Goal: Book appointment/travel/reservation

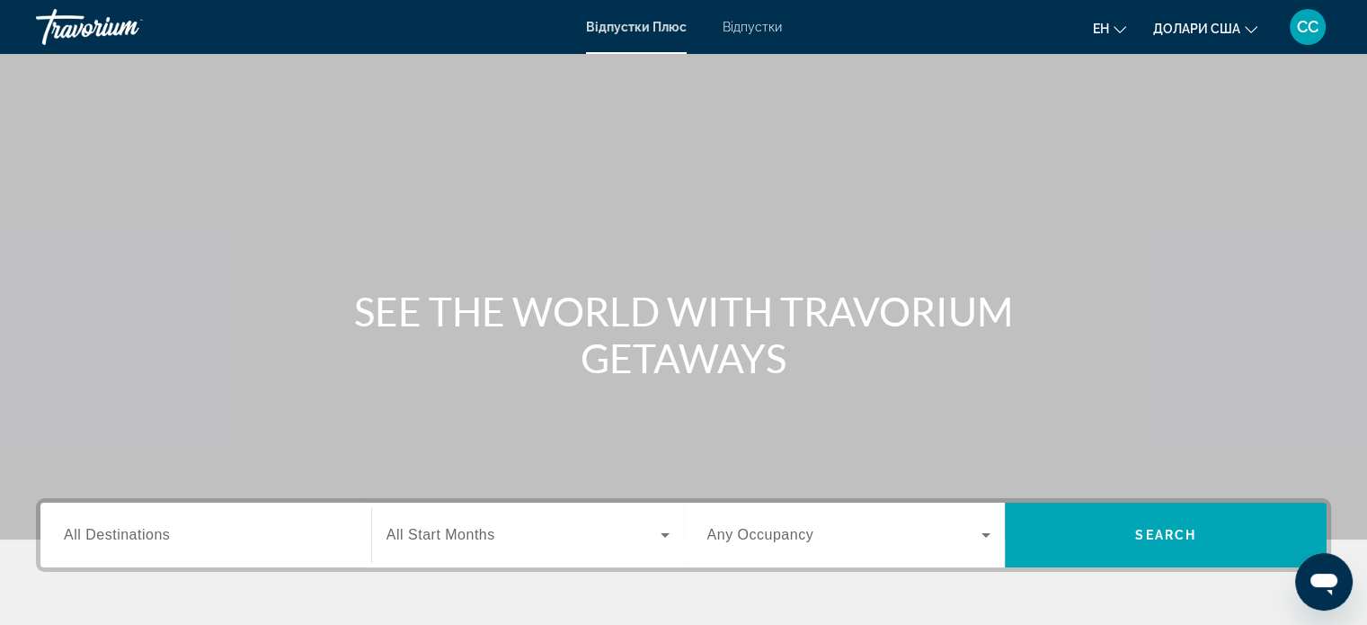
click at [271, 528] on input "Destination All Destinations" at bounding box center [206, 536] width 284 height 22
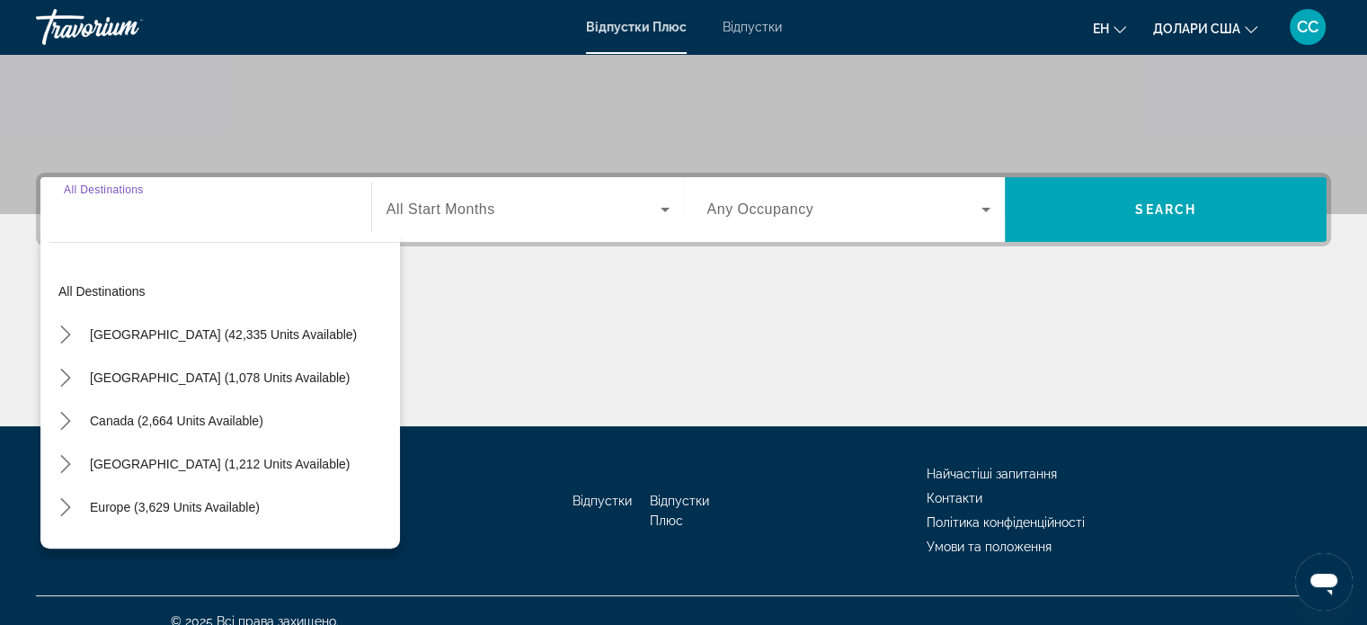
scroll to position [346, 0]
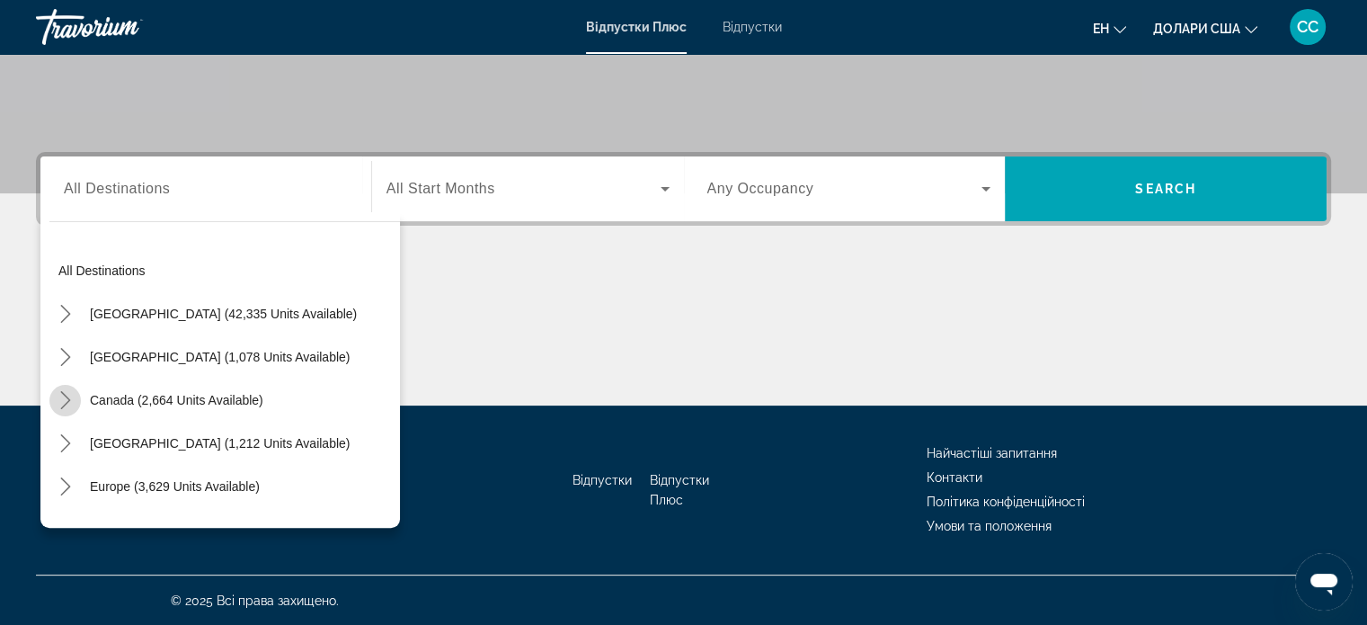
click at [65, 405] on icon "Toggle Canada (2,664 units available) submenu" at bounding box center [66, 400] width 18 height 18
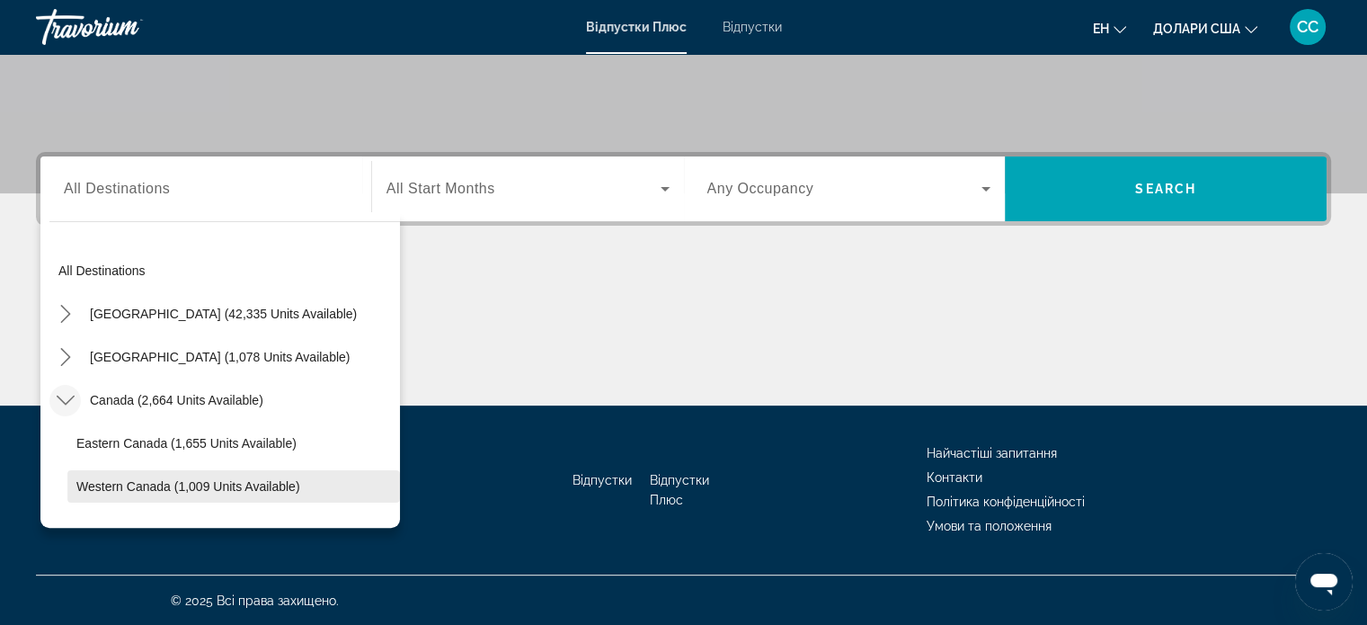
click at [93, 488] on span "Western Canada (1,009 units available)" at bounding box center [188, 486] width 224 height 14
type input "**********"
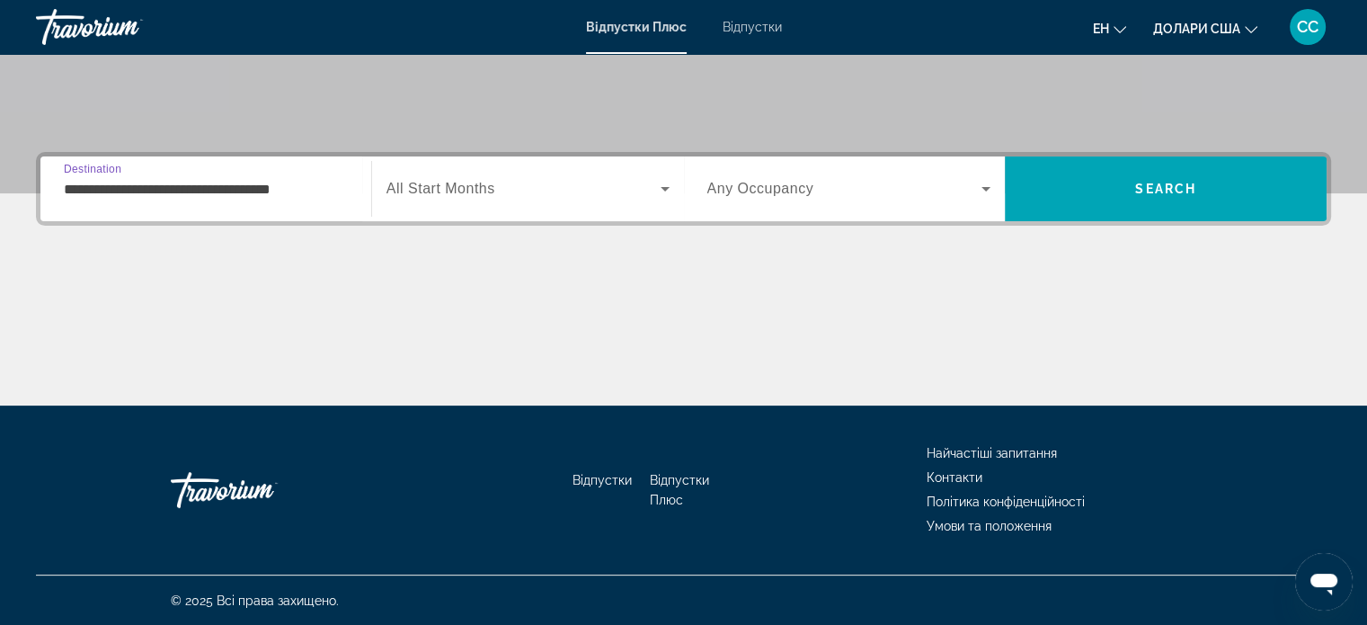
click at [474, 198] on span "Віджет пошуку" at bounding box center [523, 189] width 274 height 22
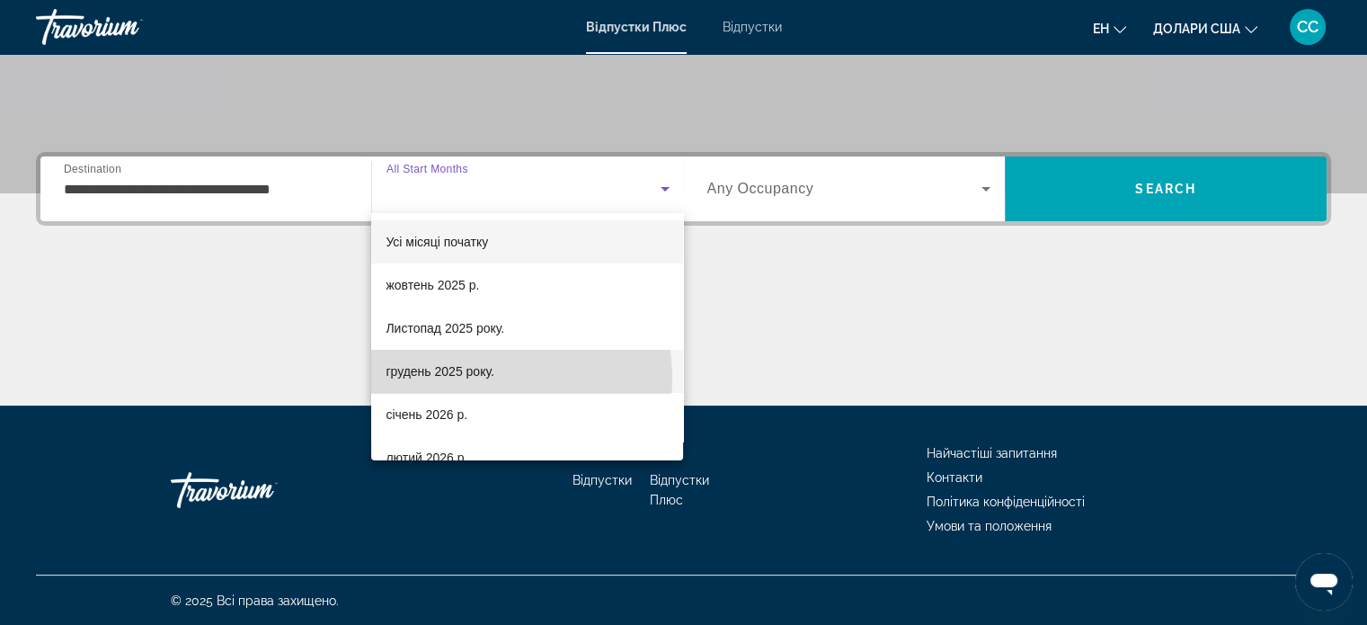
click at [500, 378] on mat-option "грудень 2025 року." at bounding box center [527, 371] width 312 height 43
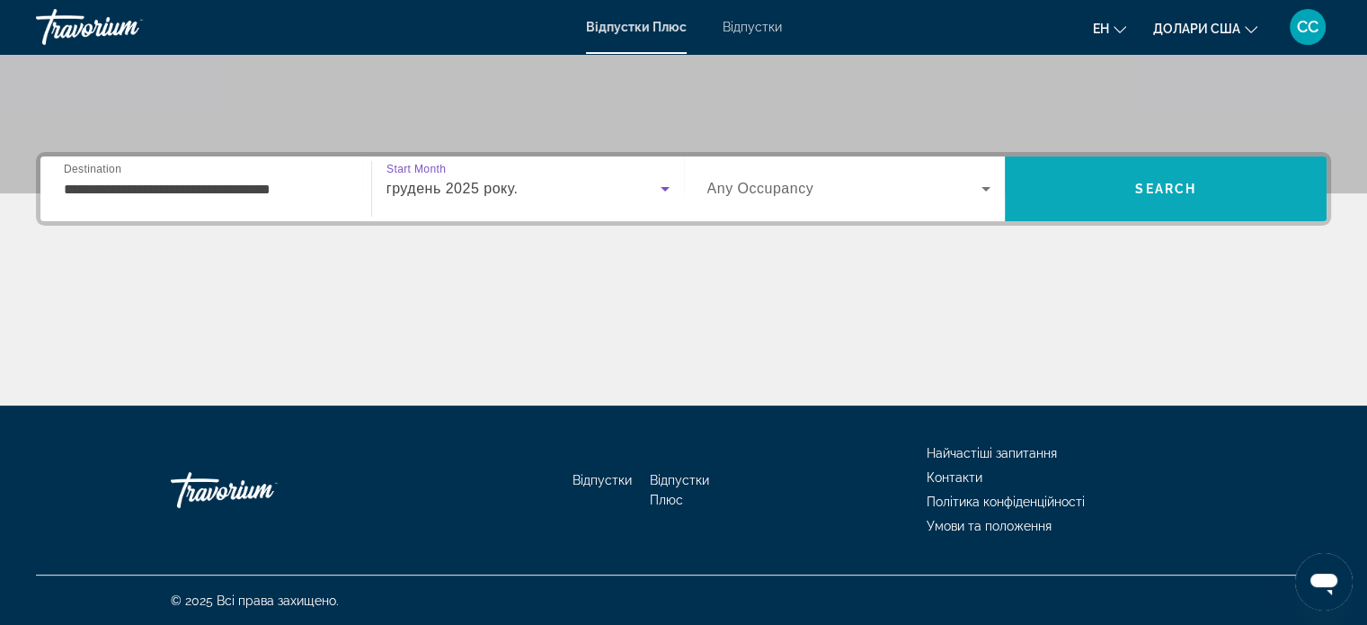
click at [1195, 182] on span "Search" at bounding box center [1165, 189] width 61 height 14
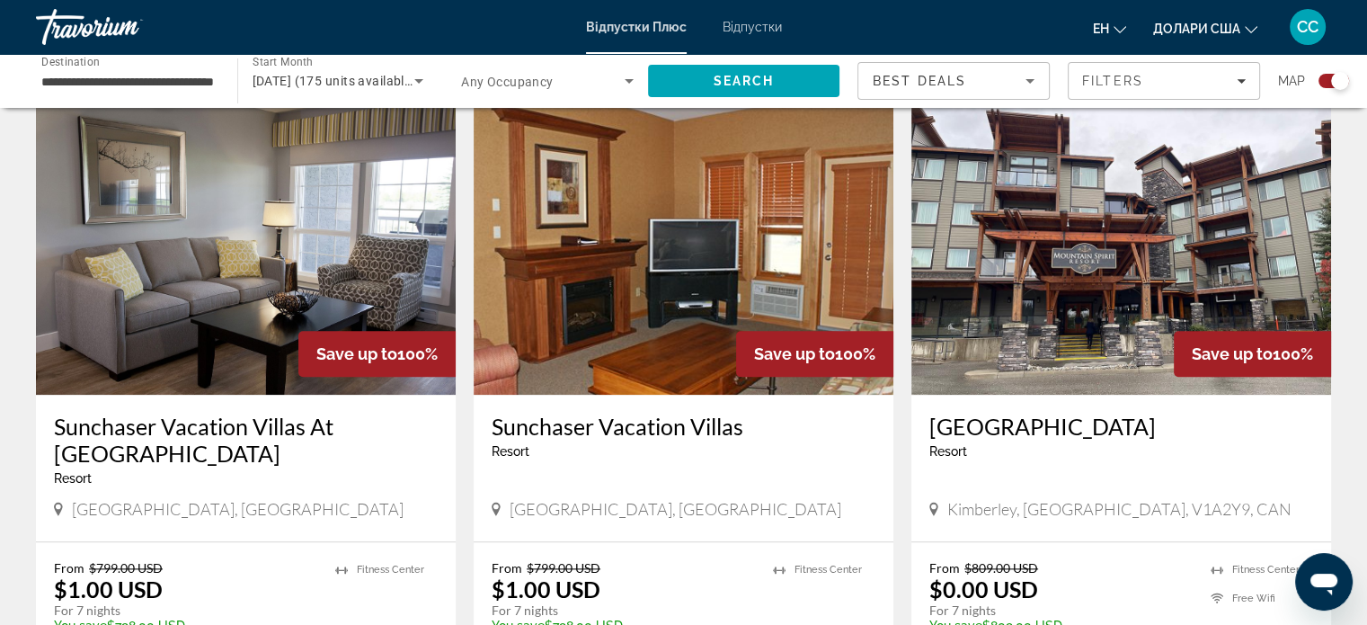
scroll to position [1977, 0]
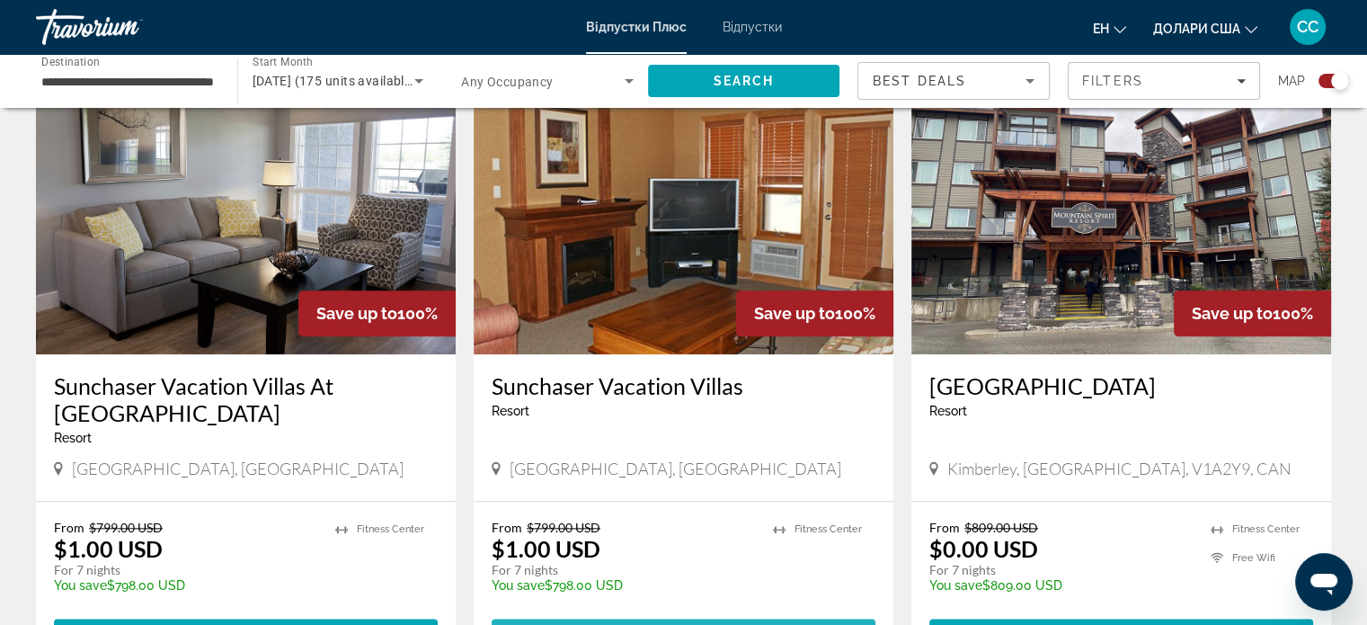
click at [690, 613] on span "Основний зміст" at bounding box center [684, 634] width 384 height 43
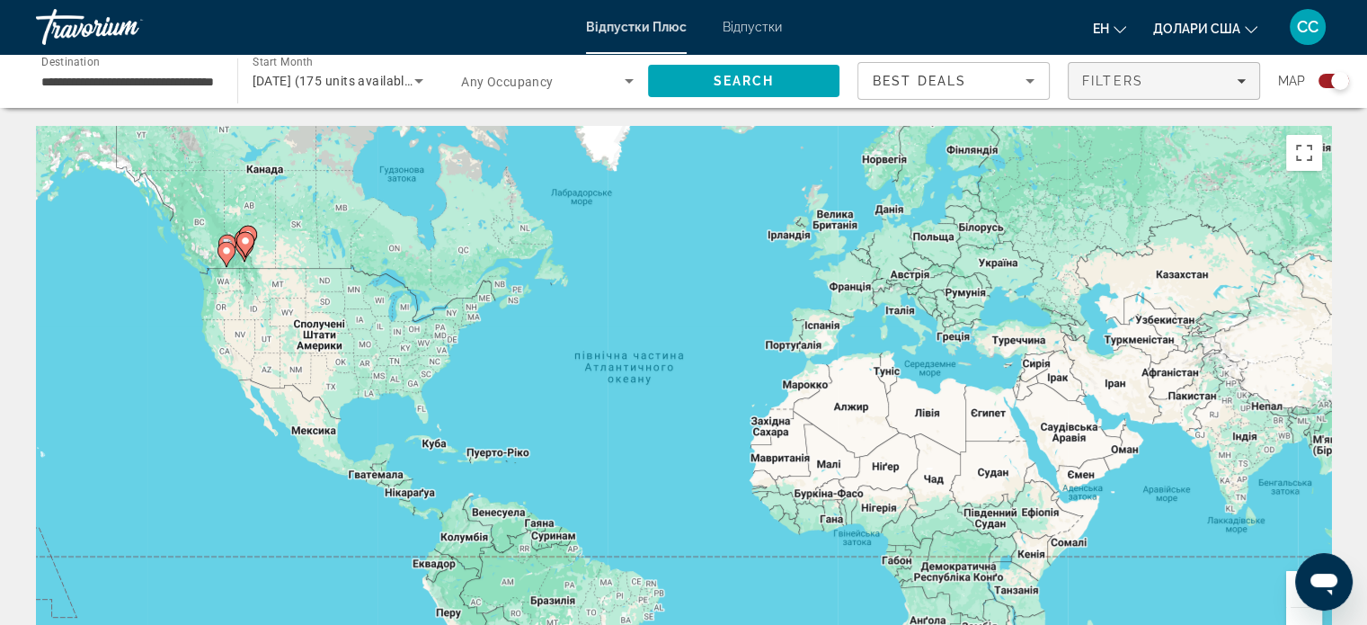
click at [1143, 97] on span "Filters" at bounding box center [1164, 80] width 191 height 43
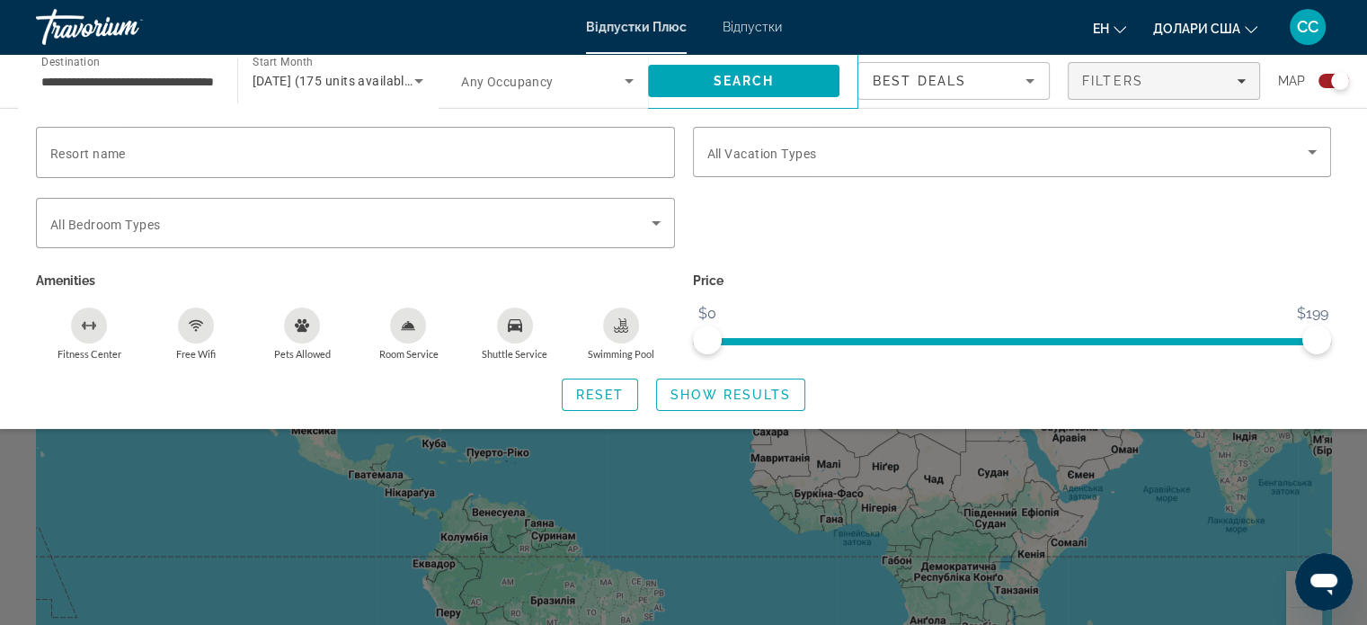
click at [620, 332] on icon "Swimming Pool" at bounding box center [622, 331] width 14 height 4
click at [704, 395] on span "Show Results" at bounding box center [731, 394] width 120 height 14
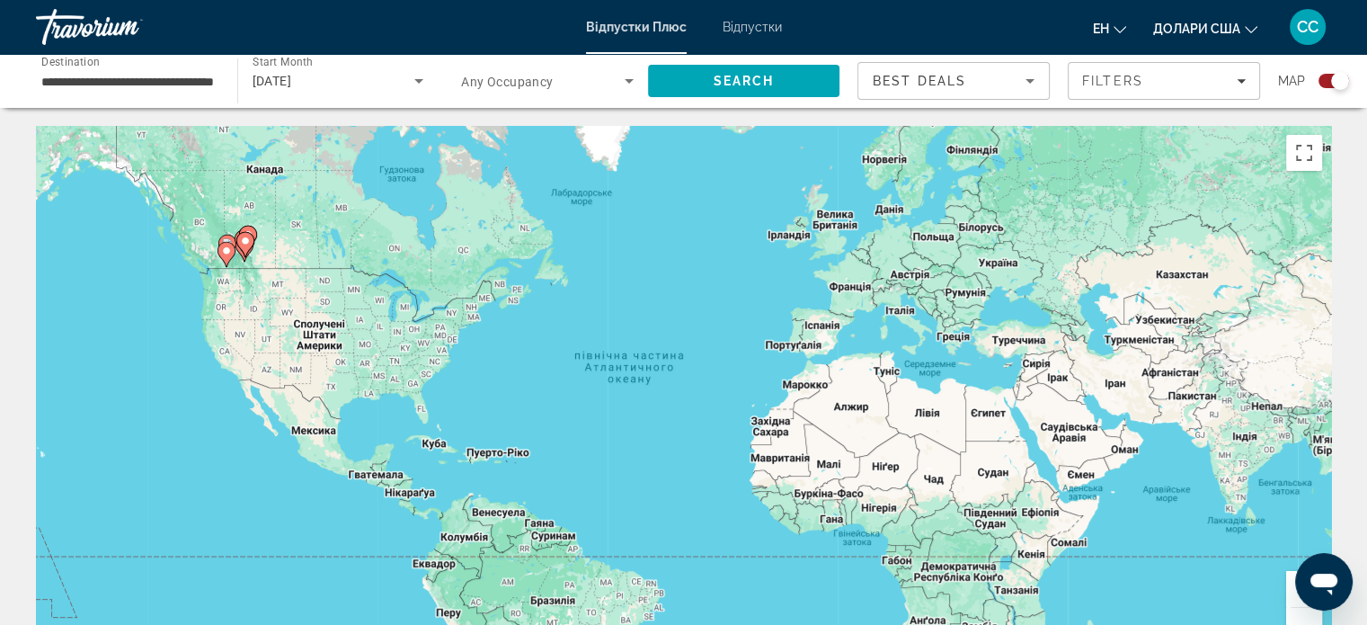
click at [757, 20] on font "Відпустки" at bounding box center [752, 27] width 59 height 14
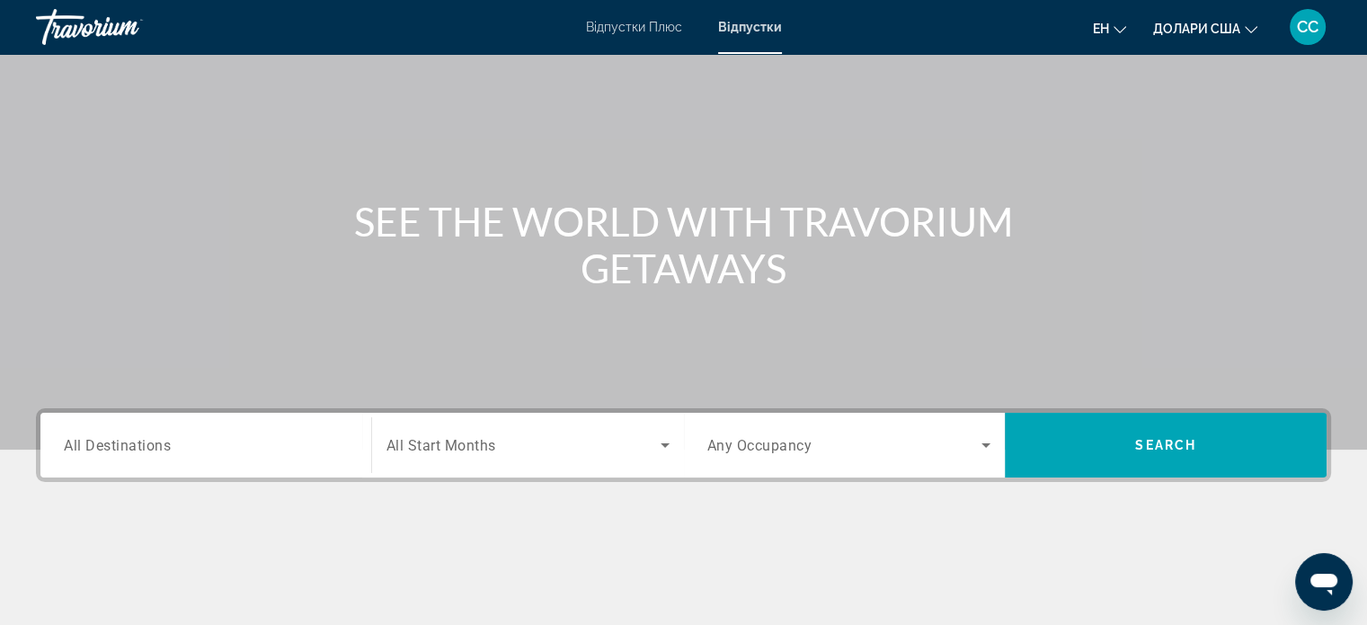
click at [297, 458] on div "Search widget" at bounding box center [206, 445] width 284 height 51
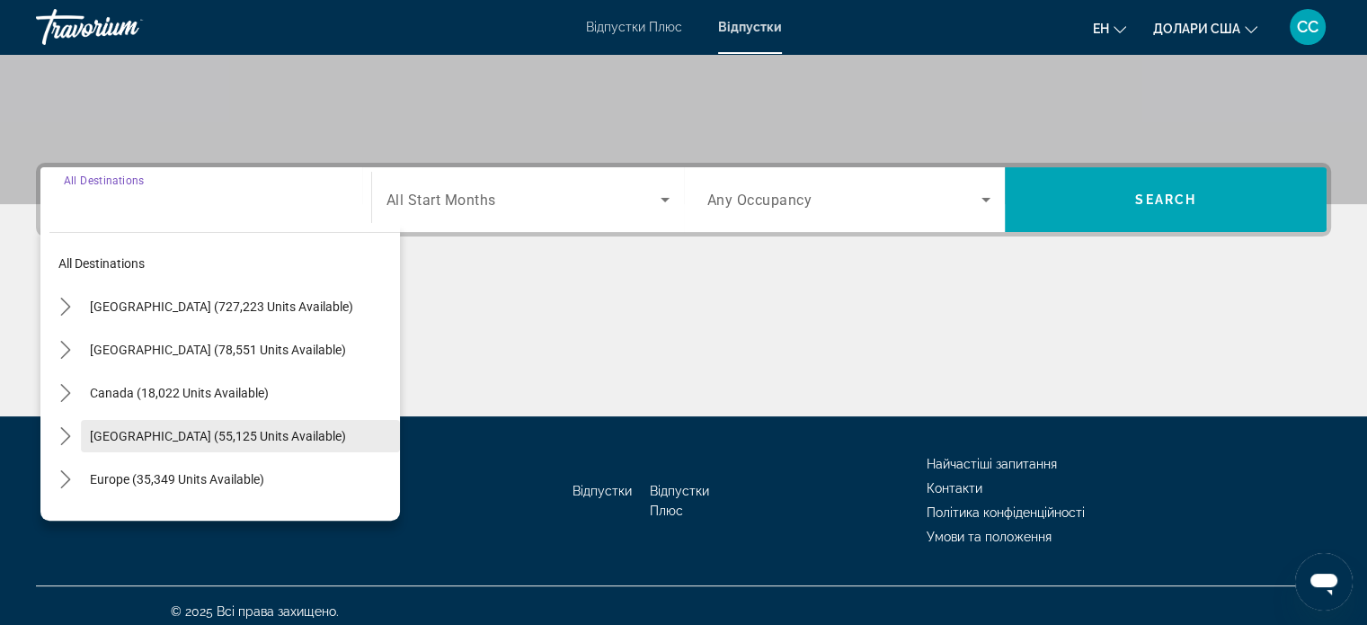
scroll to position [346, 0]
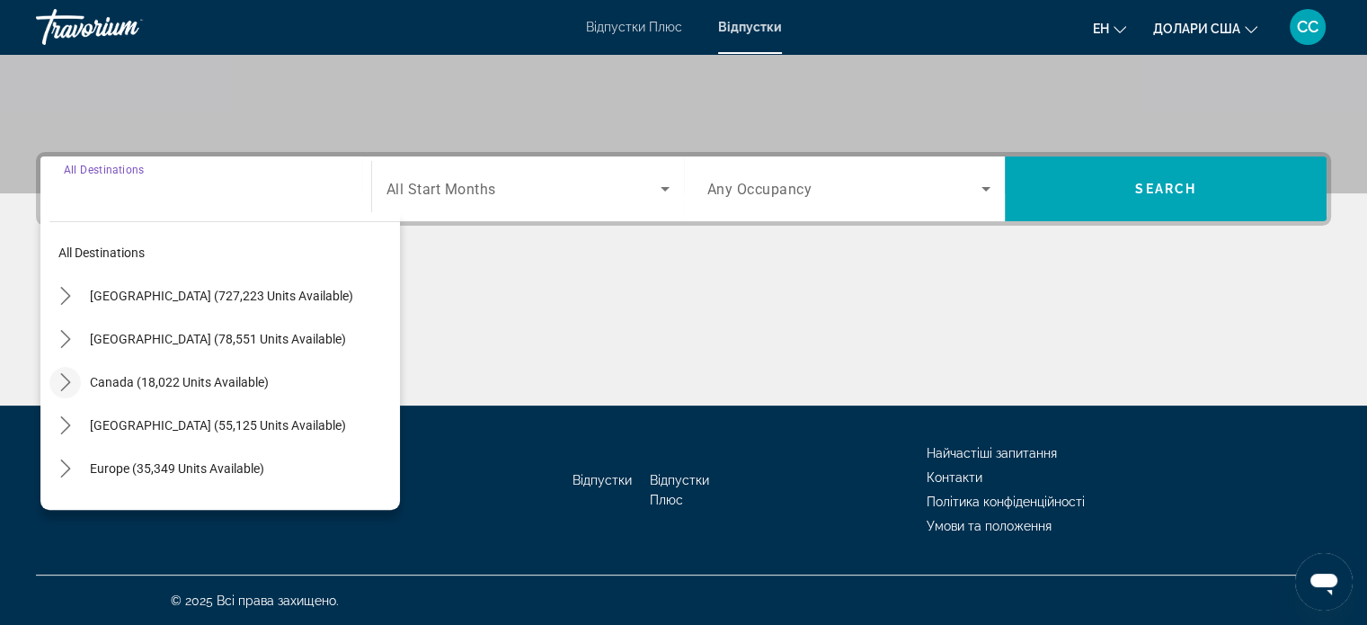
click at [64, 382] on icon "Toggle Canada (18,022 units available) submenu" at bounding box center [66, 382] width 18 height 18
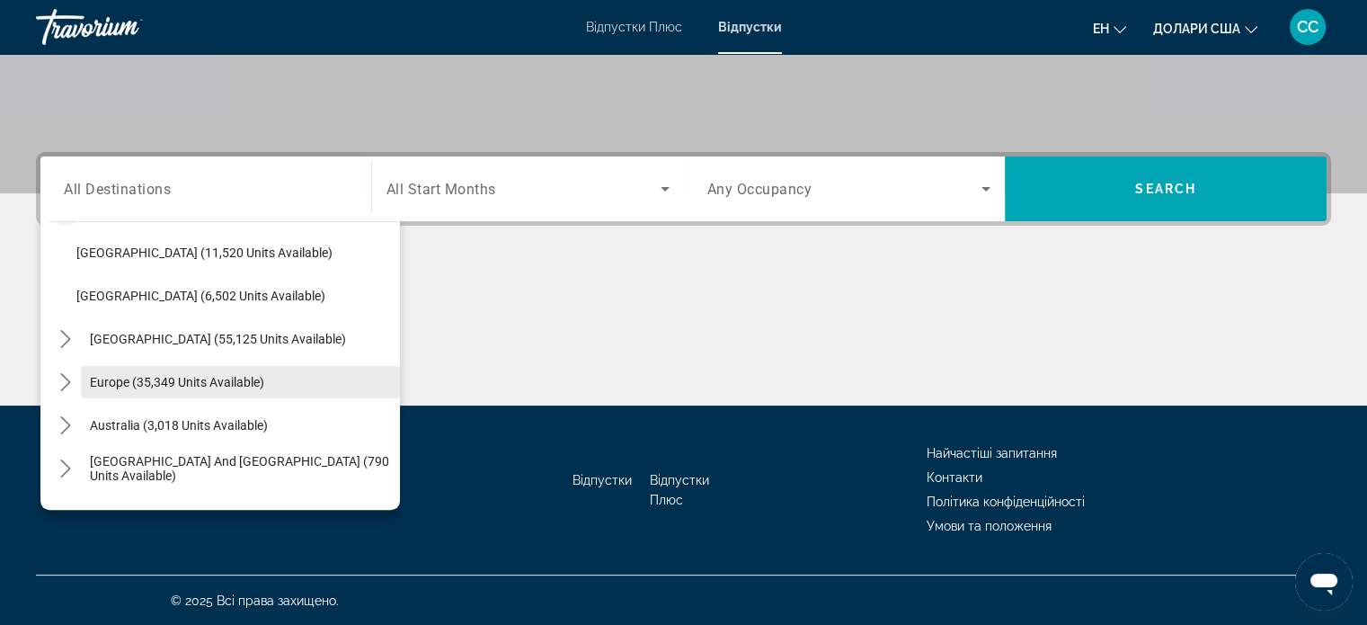
scroll to position [180, 0]
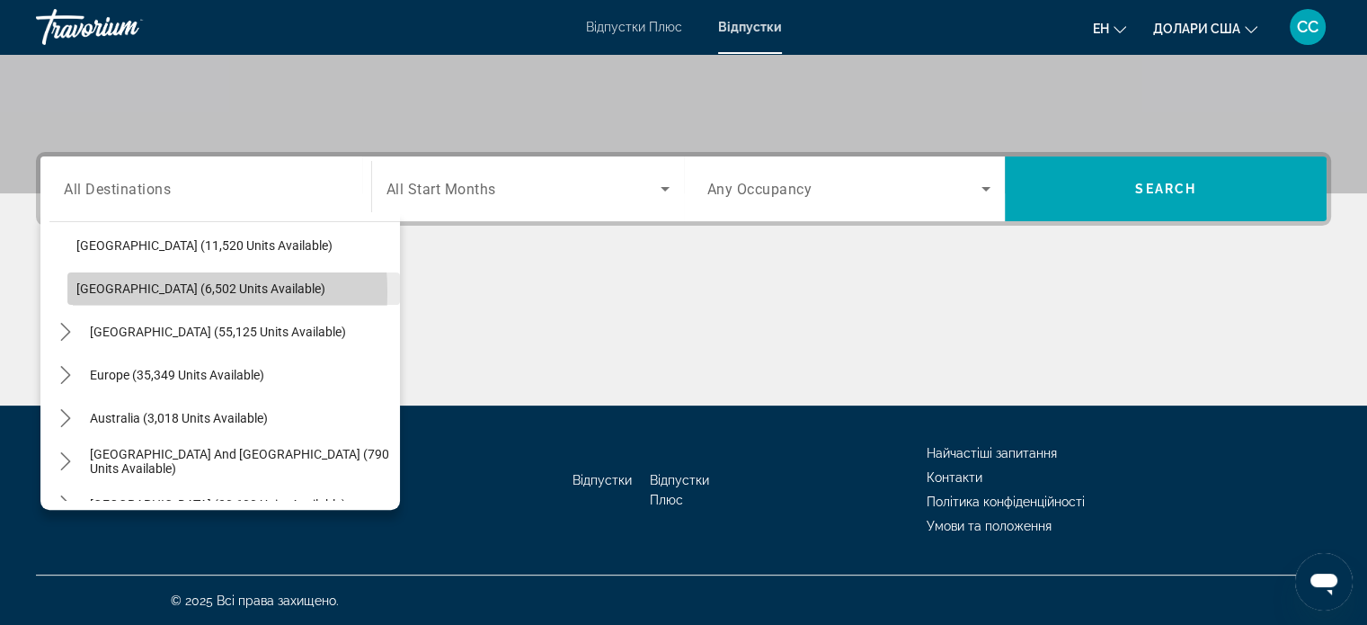
click at [115, 291] on span "Western Canada (6,502 units available)" at bounding box center [200, 288] width 249 height 14
type input "**********"
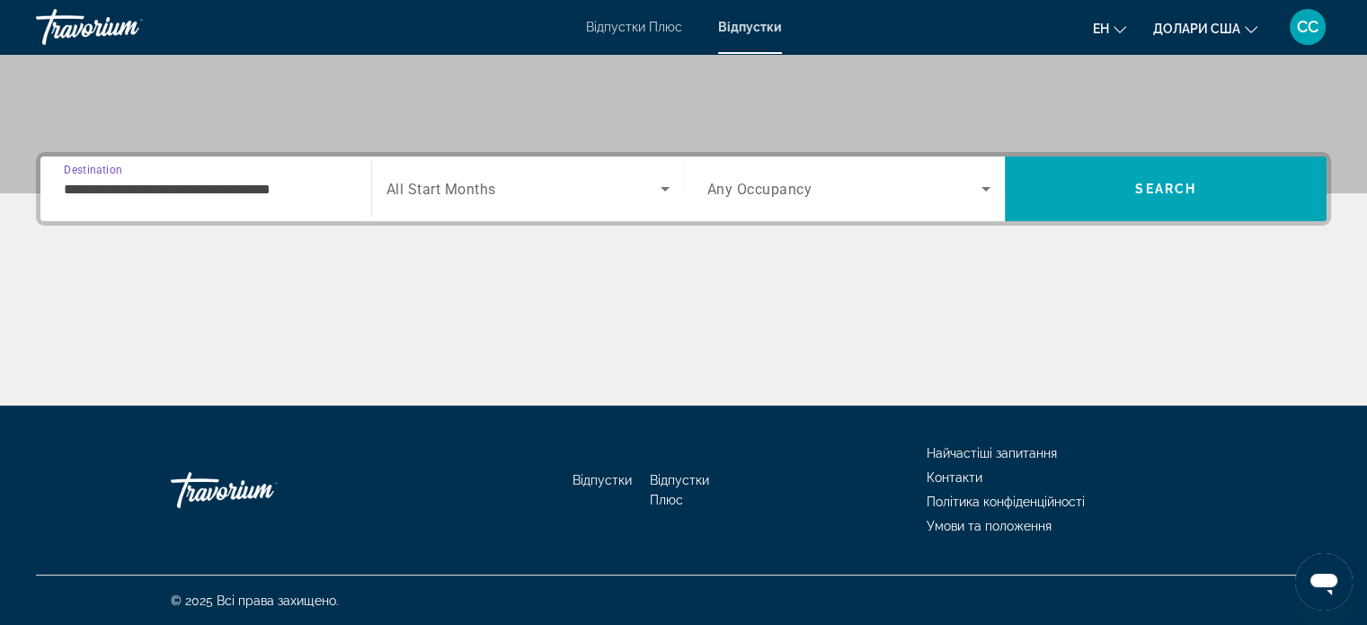
click at [572, 182] on span "Search widget" at bounding box center [523, 189] width 274 height 22
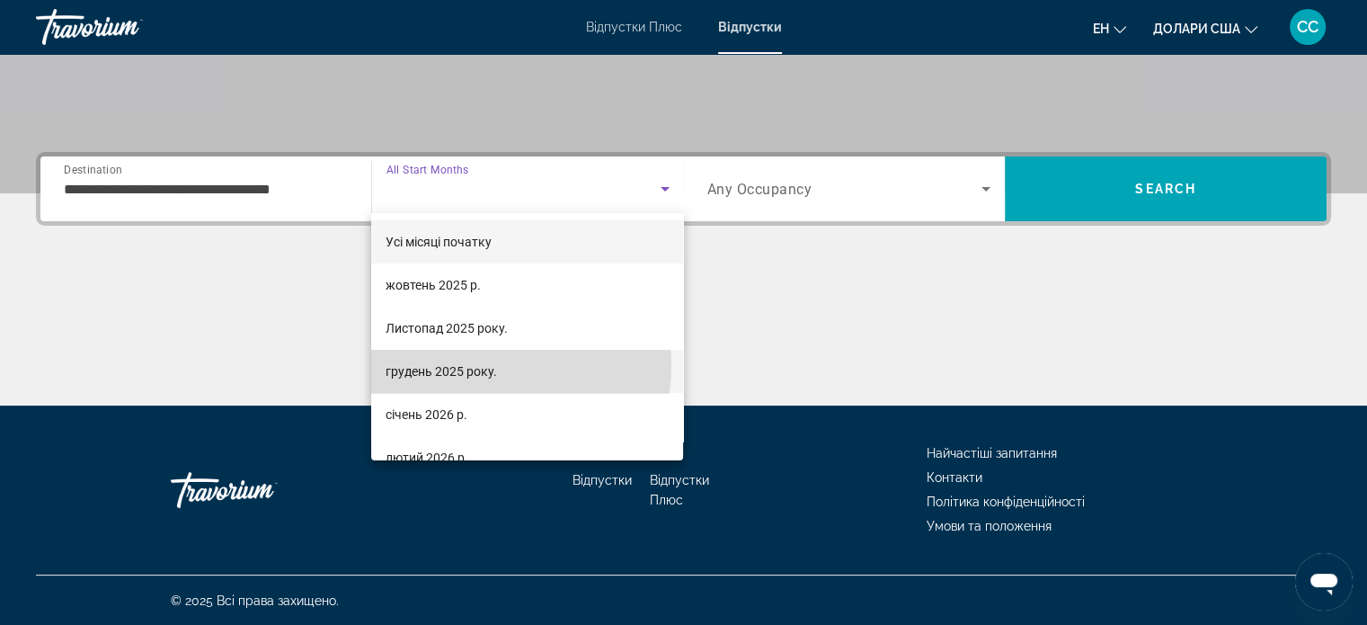
click at [490, 366] on font "грудень 2025 року." at bounding box center [441, 371] width 111 height 14
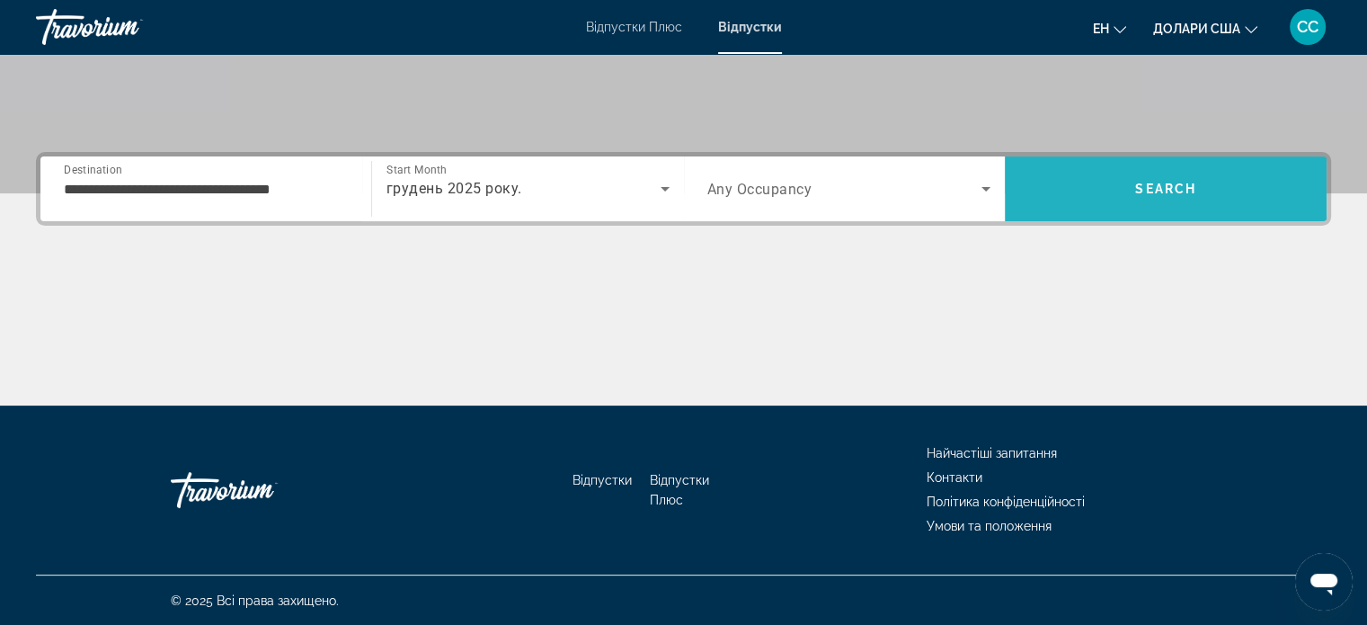
click at [1166, 186] on span "Search" at bounding box center [1165, 189] width 61 height 14
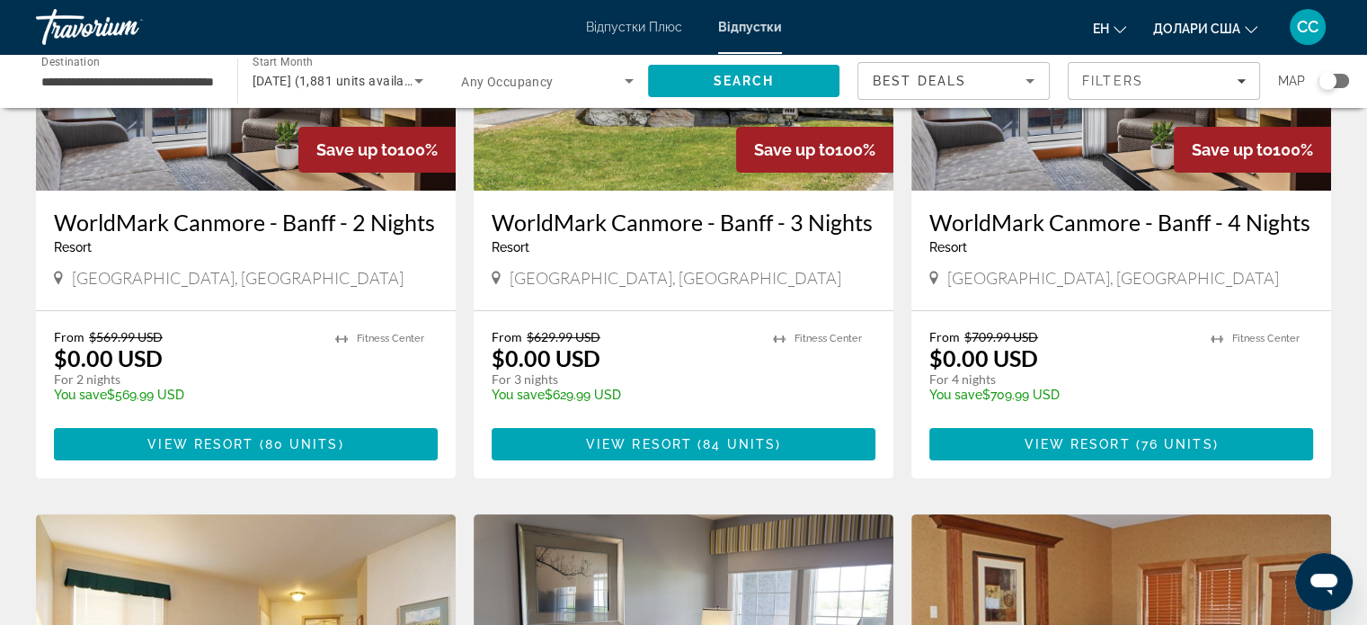
scroll to position [270, 0]
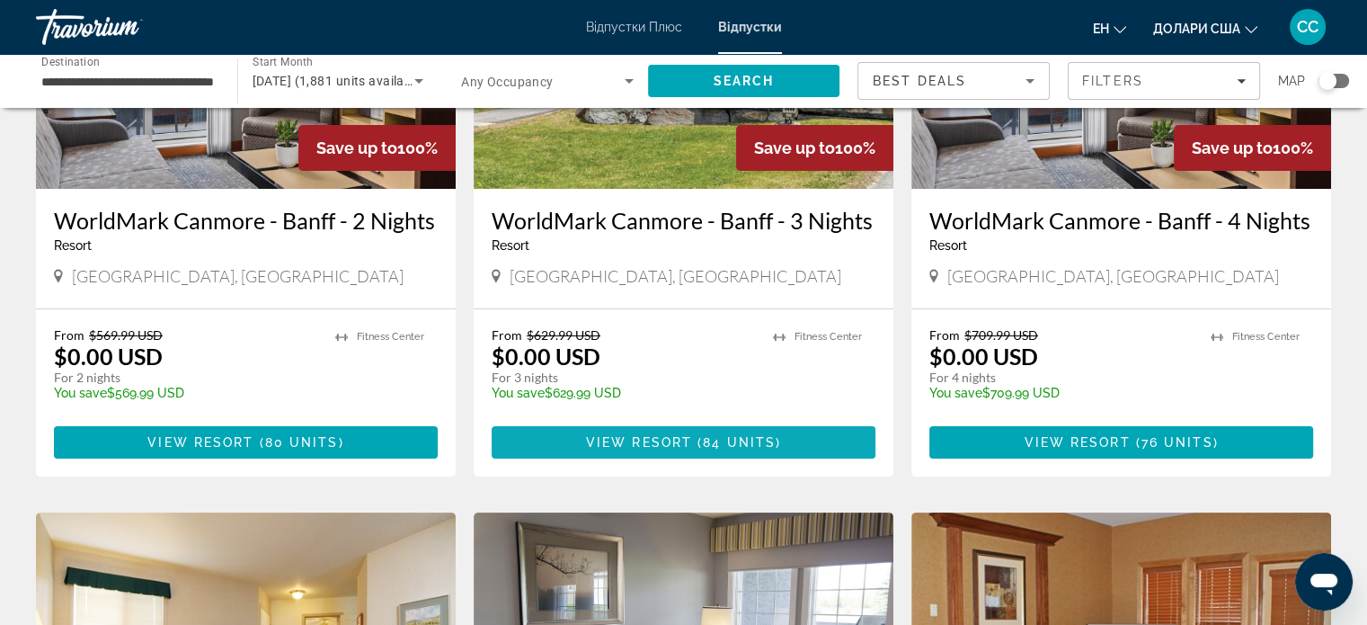
click at [766, 444] on span "84 units" at bounding box center [739, 442] width 73 height 14
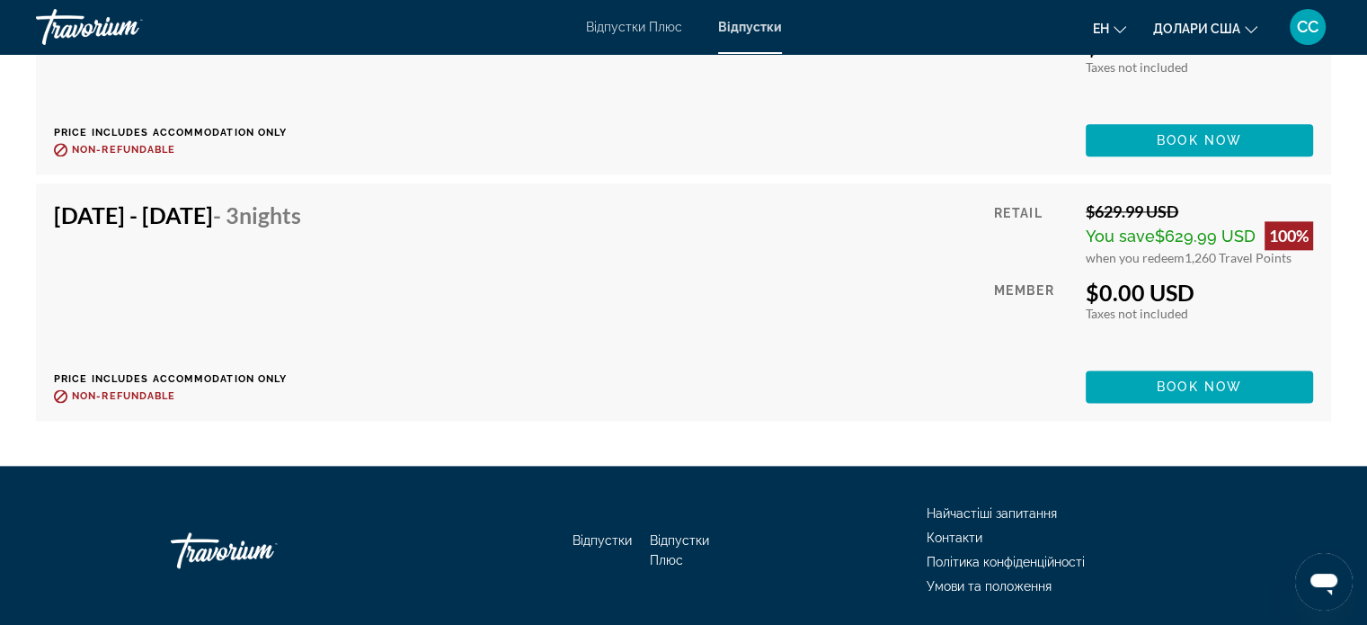
scroll to position [9060, 0]
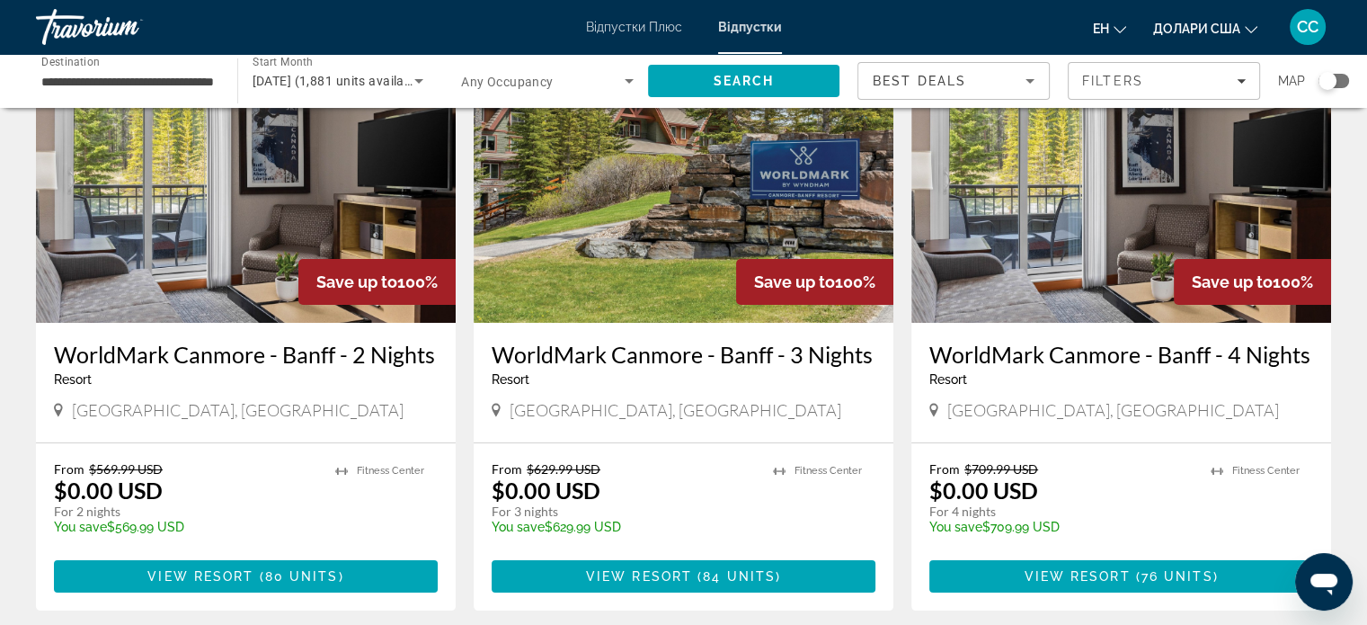
scroll to position [180, 0]
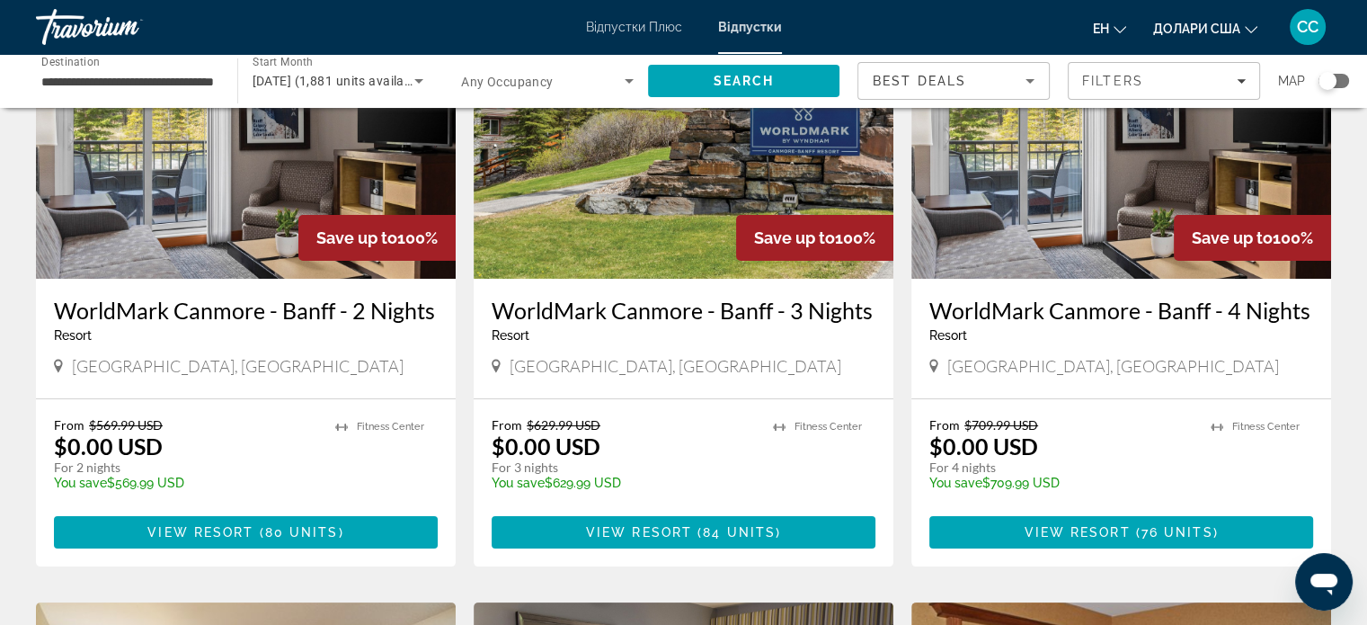
click at [1088, 315] on h3 "WorldMark Canmore - Banff - 4 Nights" at bounding box center [1121, 310] width 384 height 27
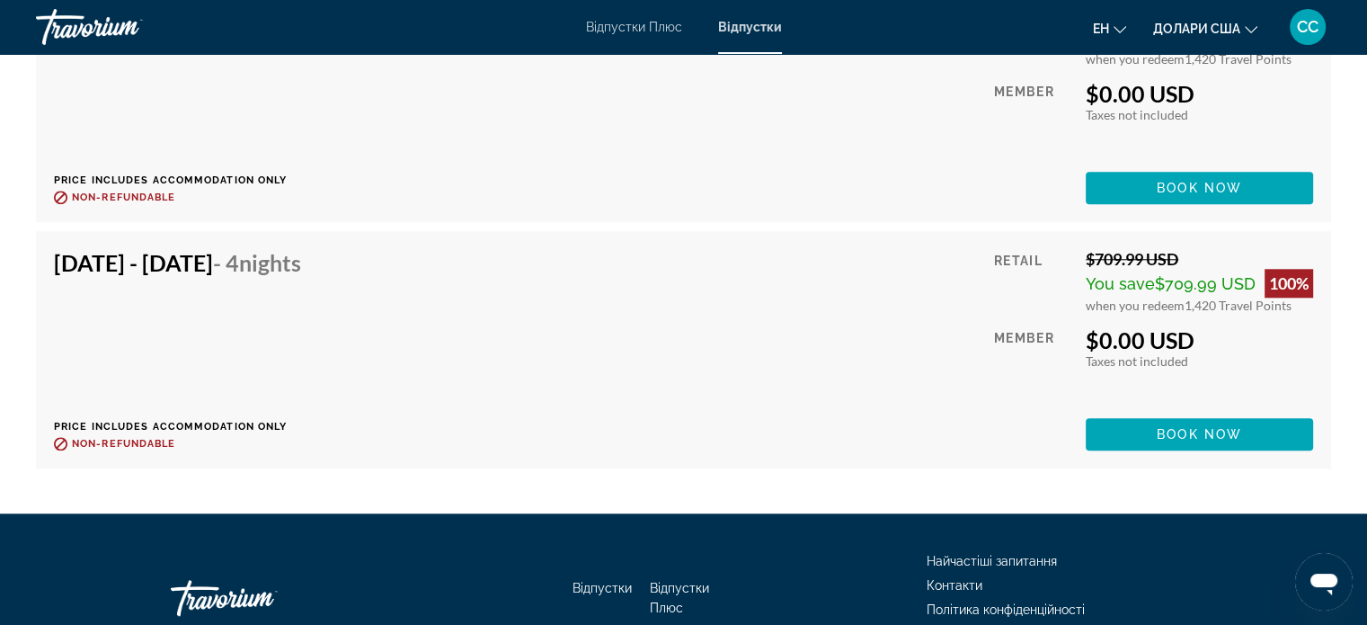
scroll to position [8368, 0]
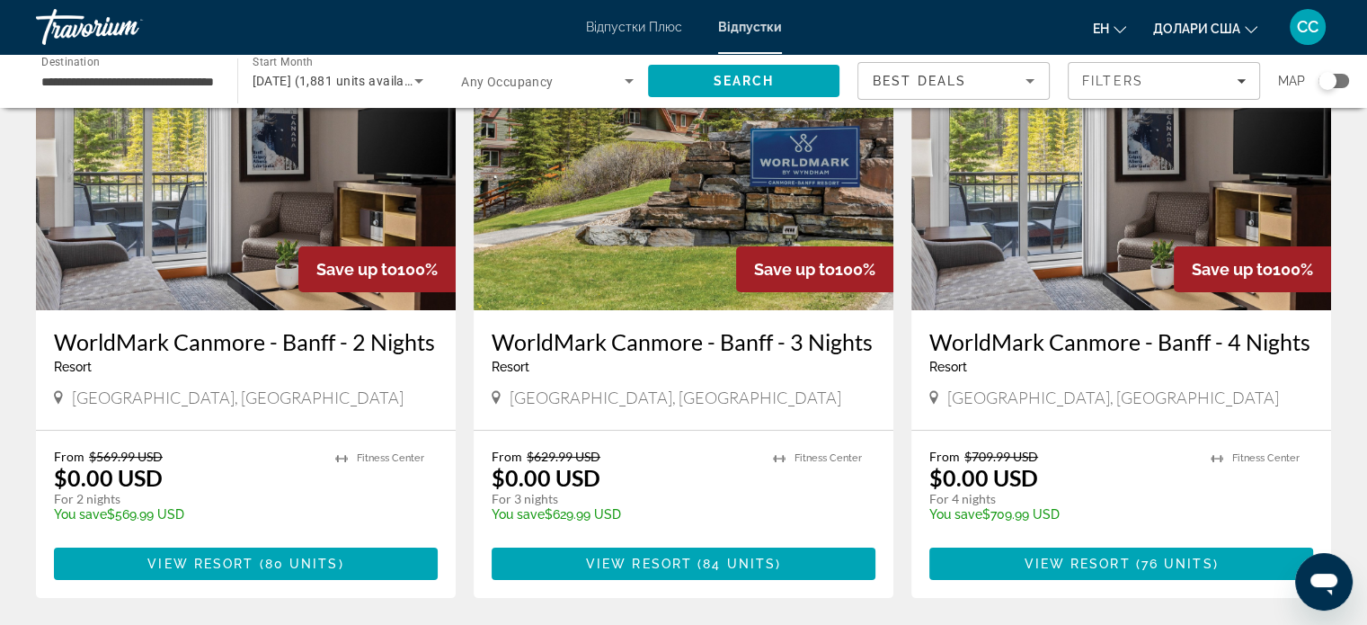
scroll to position [180, 0]
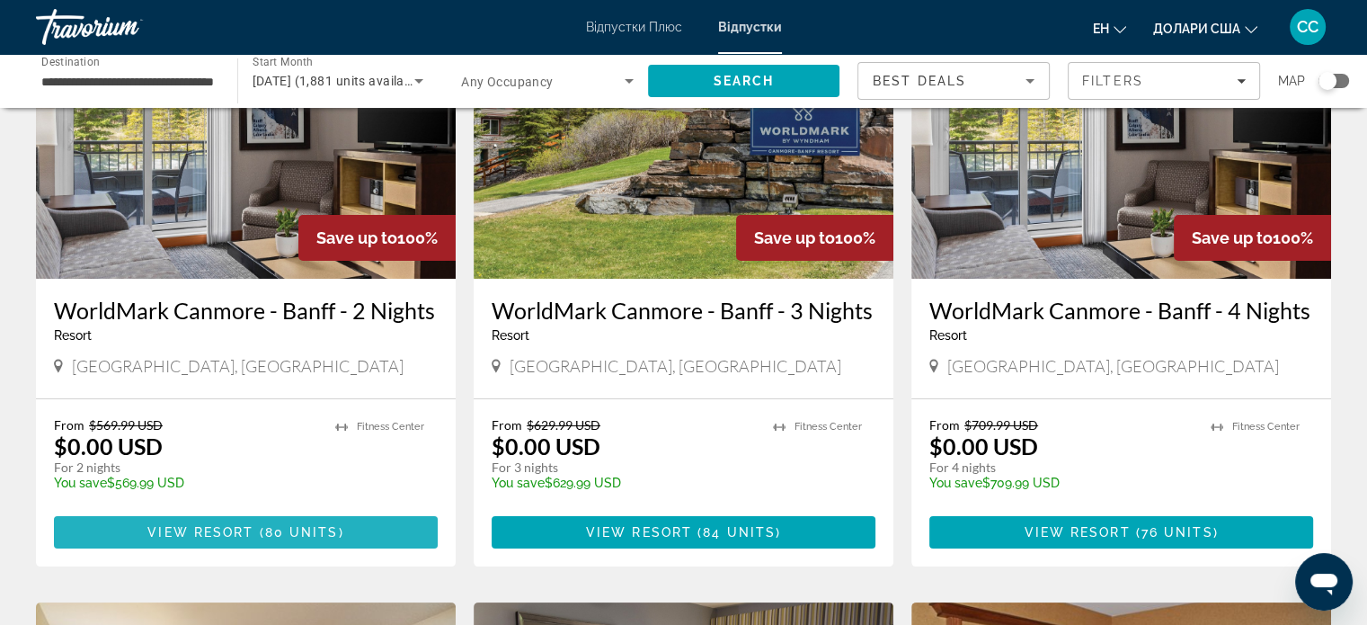
click at [280, 532] on span "80 units" at bounding box center [302, 532] width 74 height 14
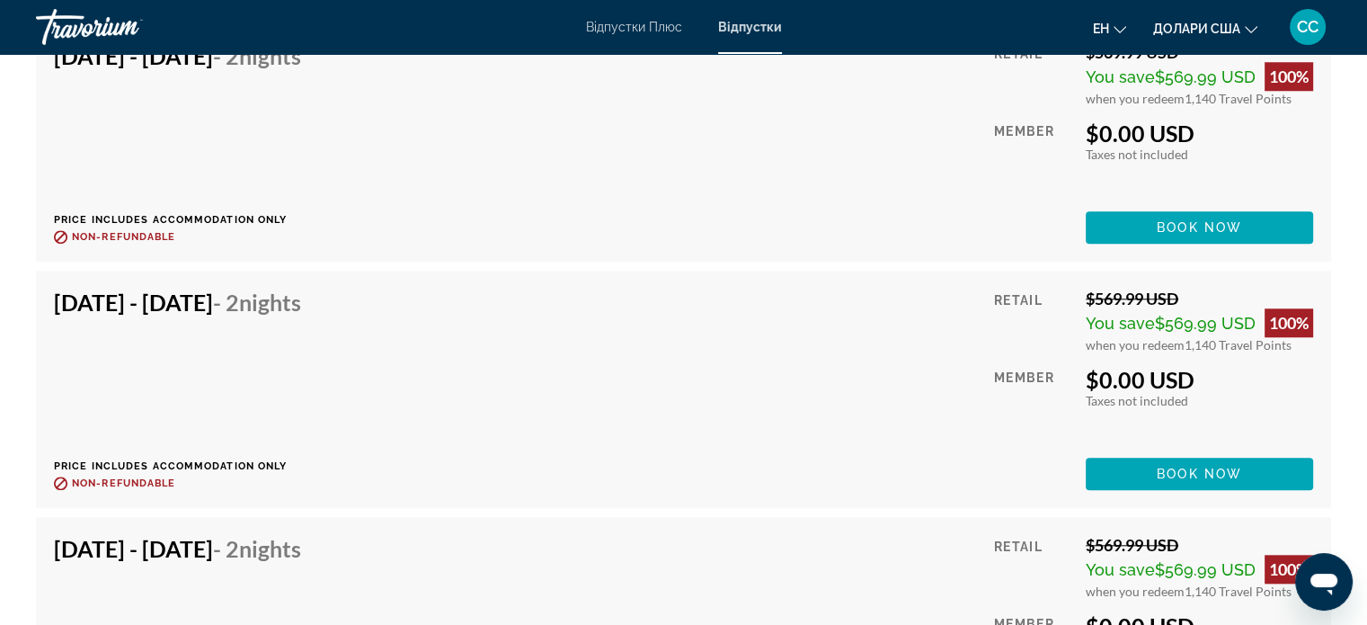
scroll to position [8809, 0]
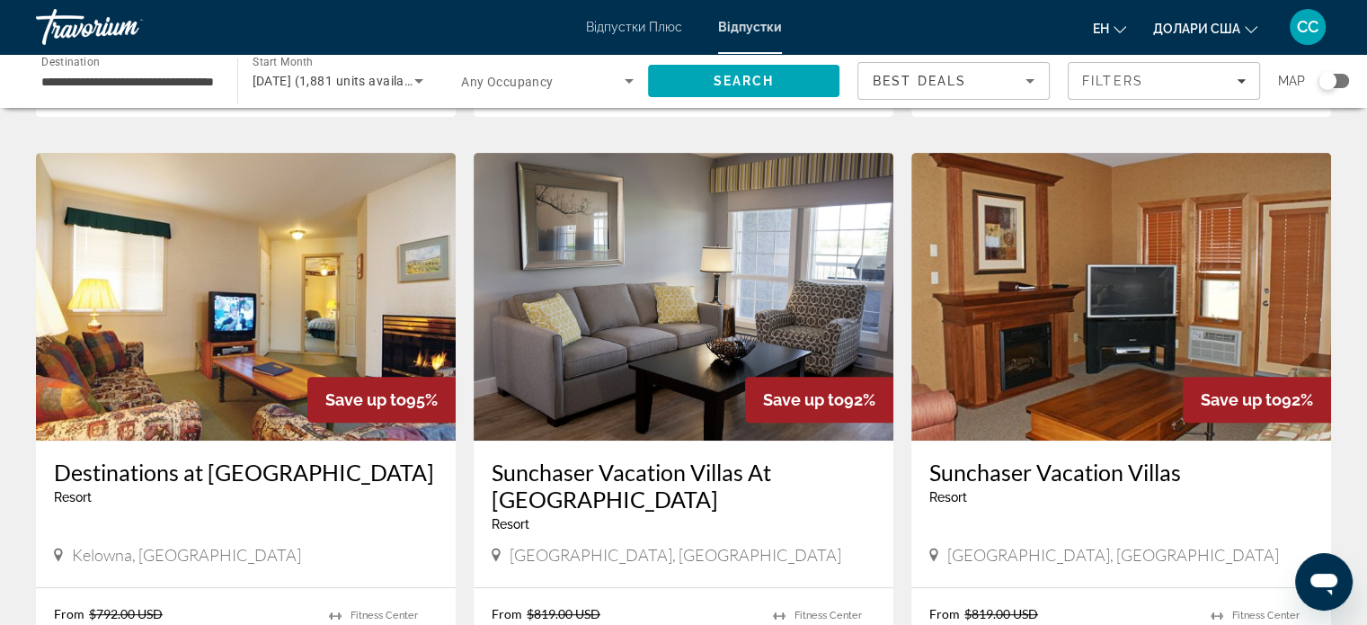
scroll to position [719, 0]
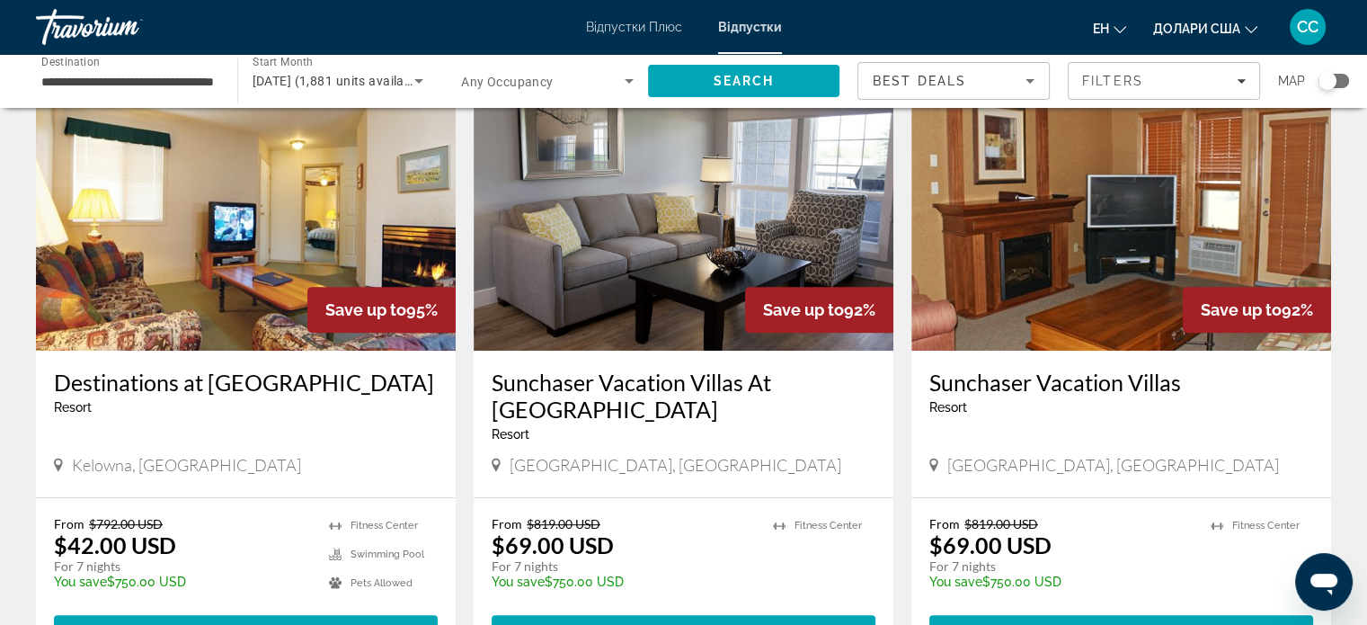
click at [244, 385] on h3 "Destinations at Holiday Park" at bounding box center [246, 382] width 384 height 27
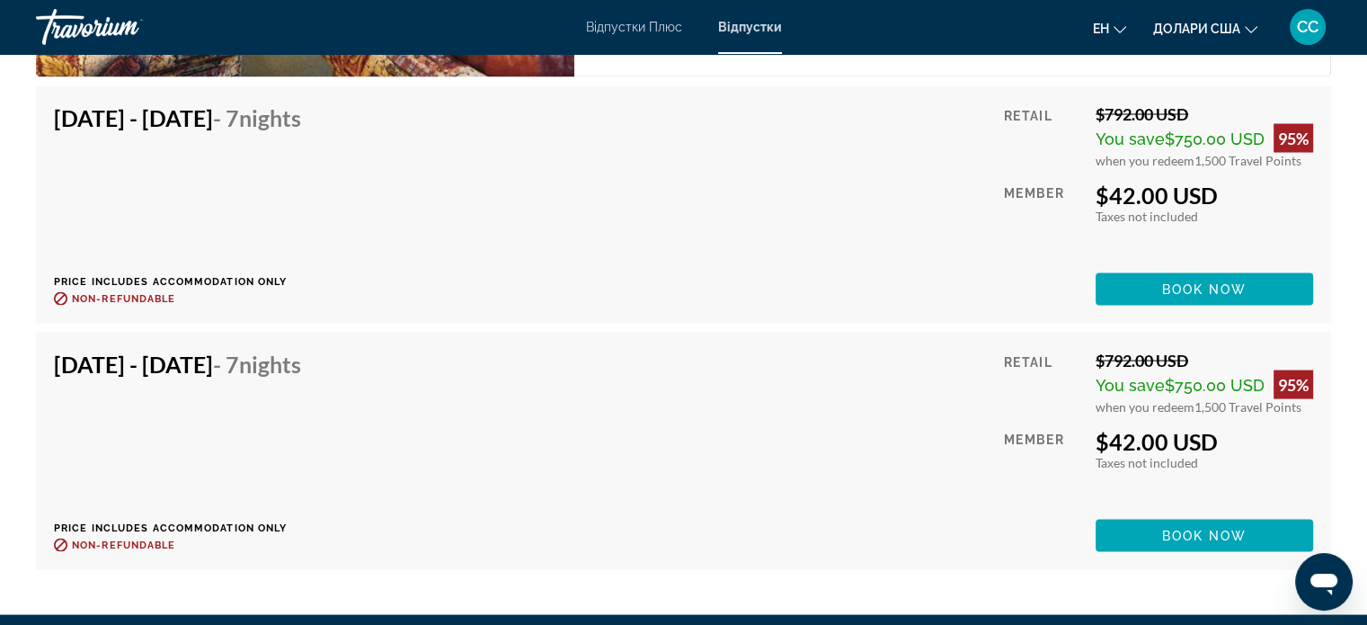
scroll to position [3505, 0]
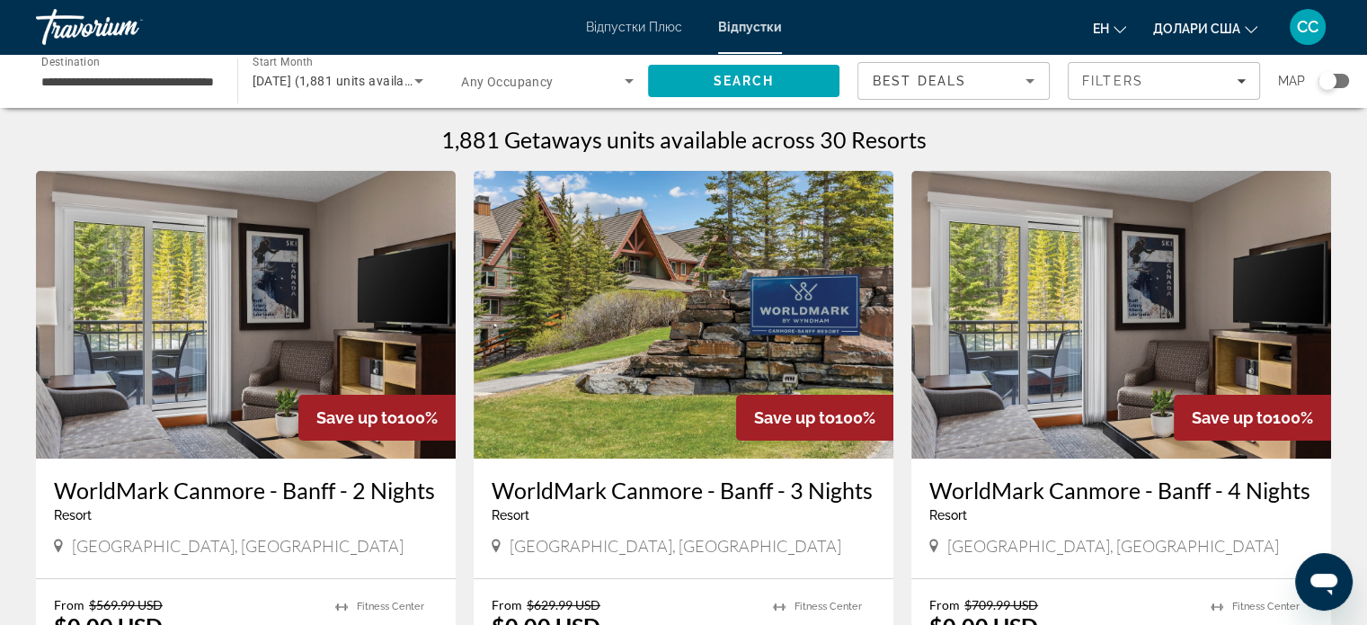
click at [154, 74] on input "**********" at bounding box center [127, 82] width 173 height 22
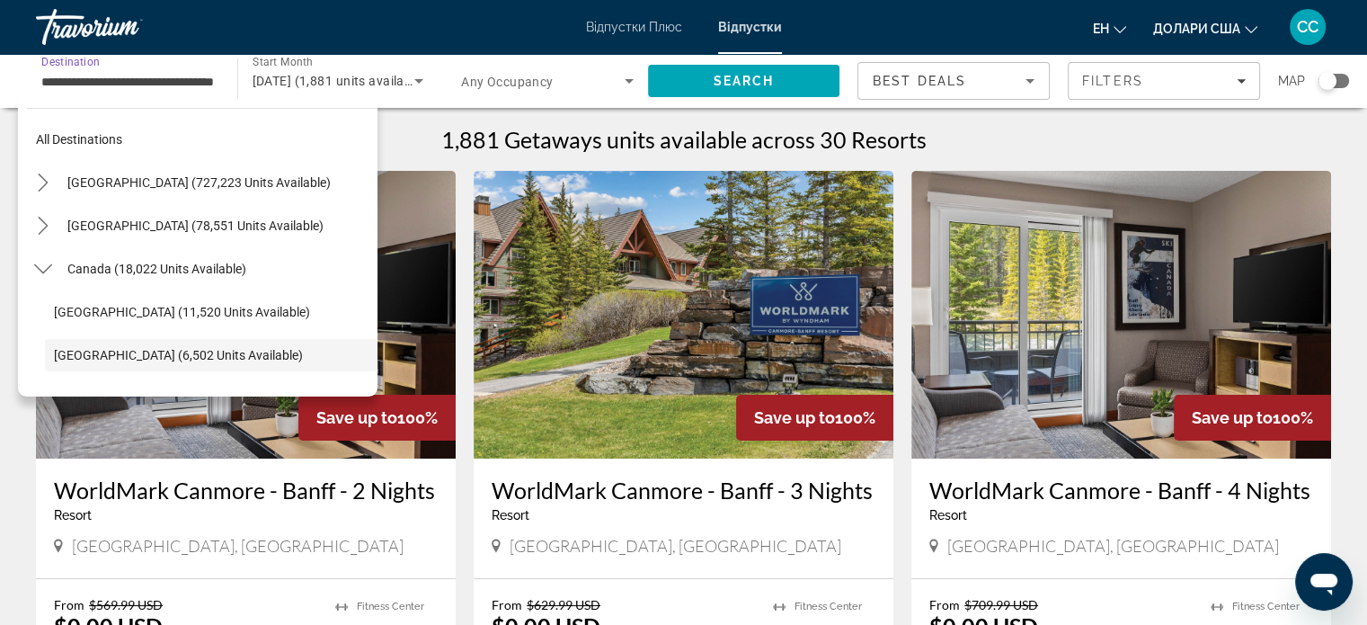
scroll to position [107, 0]
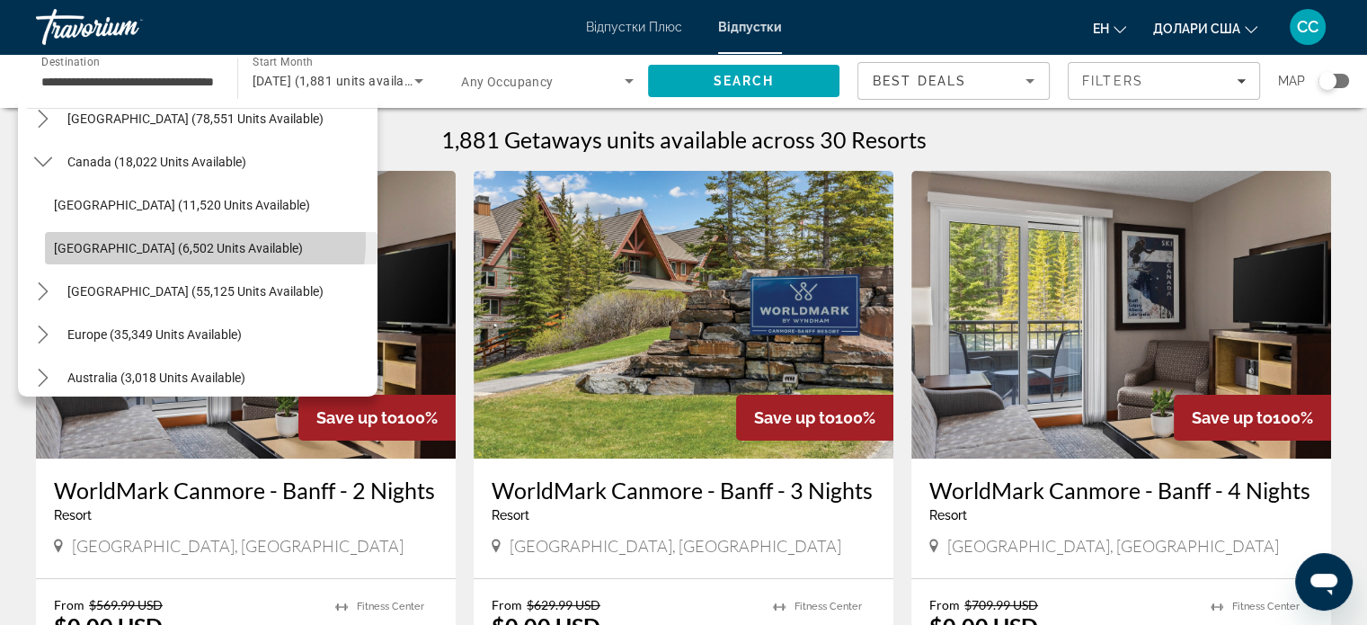
click at [179, 239] on span "Select destination: Western Canada (6,502 units available)" at bounding box center [211, 248] width 333 height 43
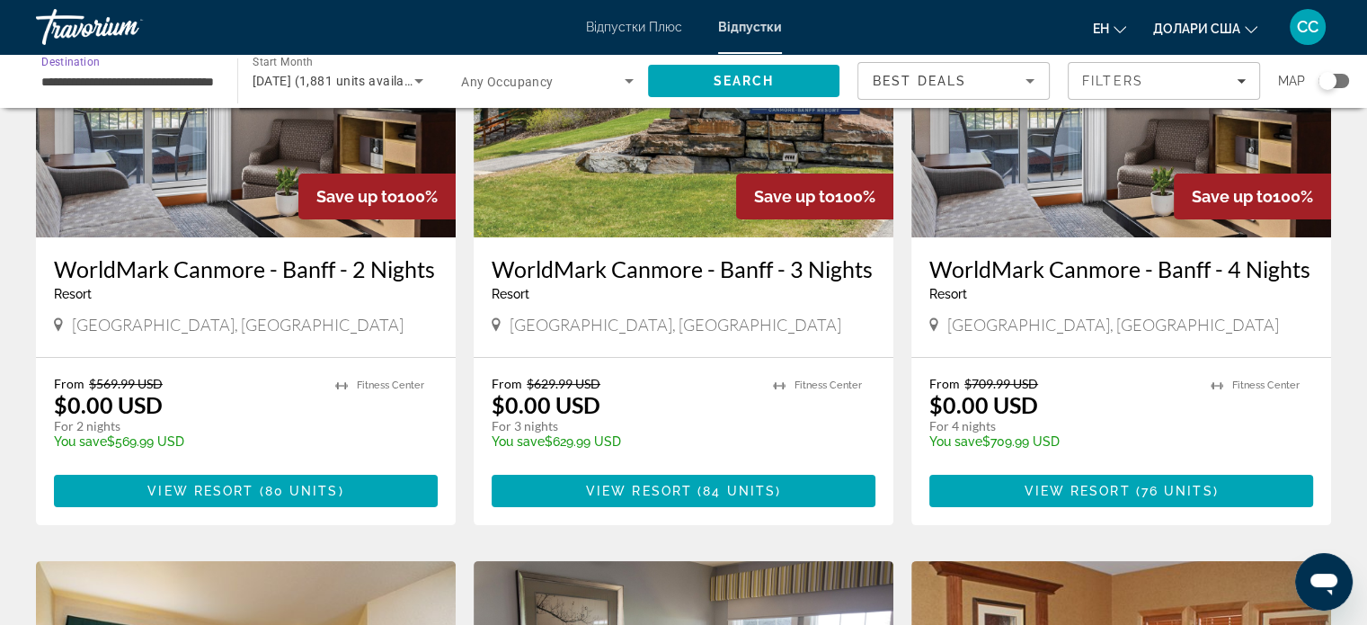
scroll to position [0, 0]
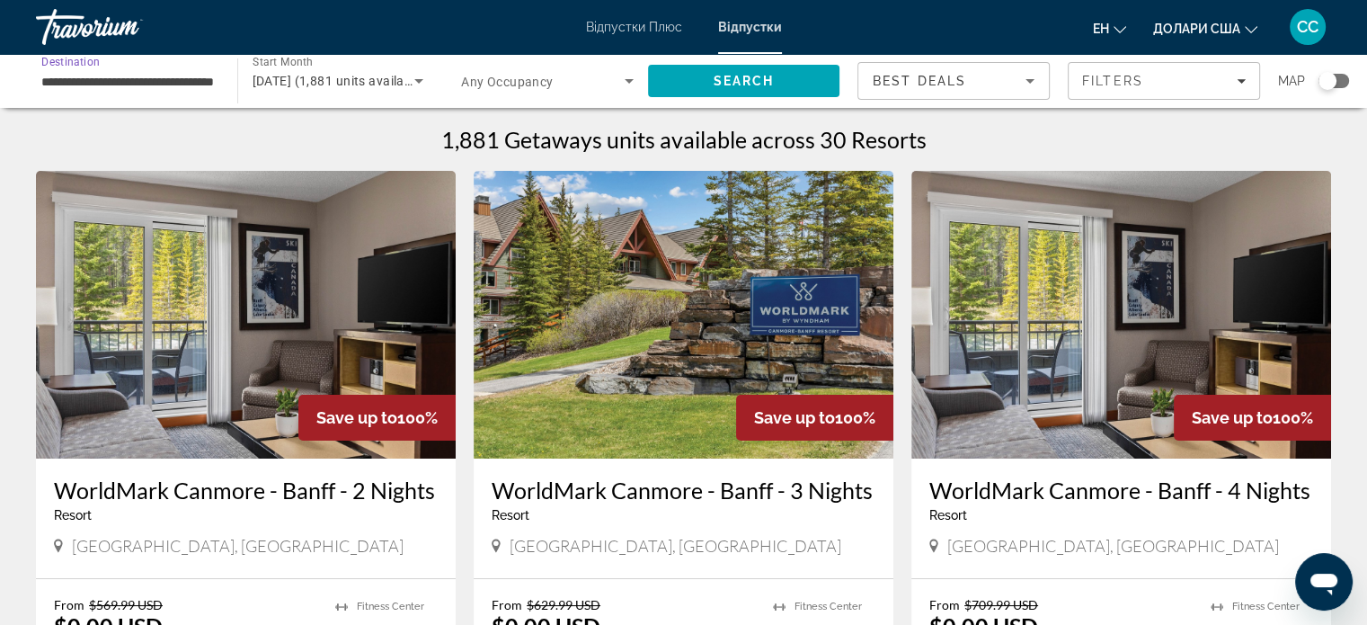
click at [58, 88] on input "**********" at bounding box center [127, 82] width 173 height 22
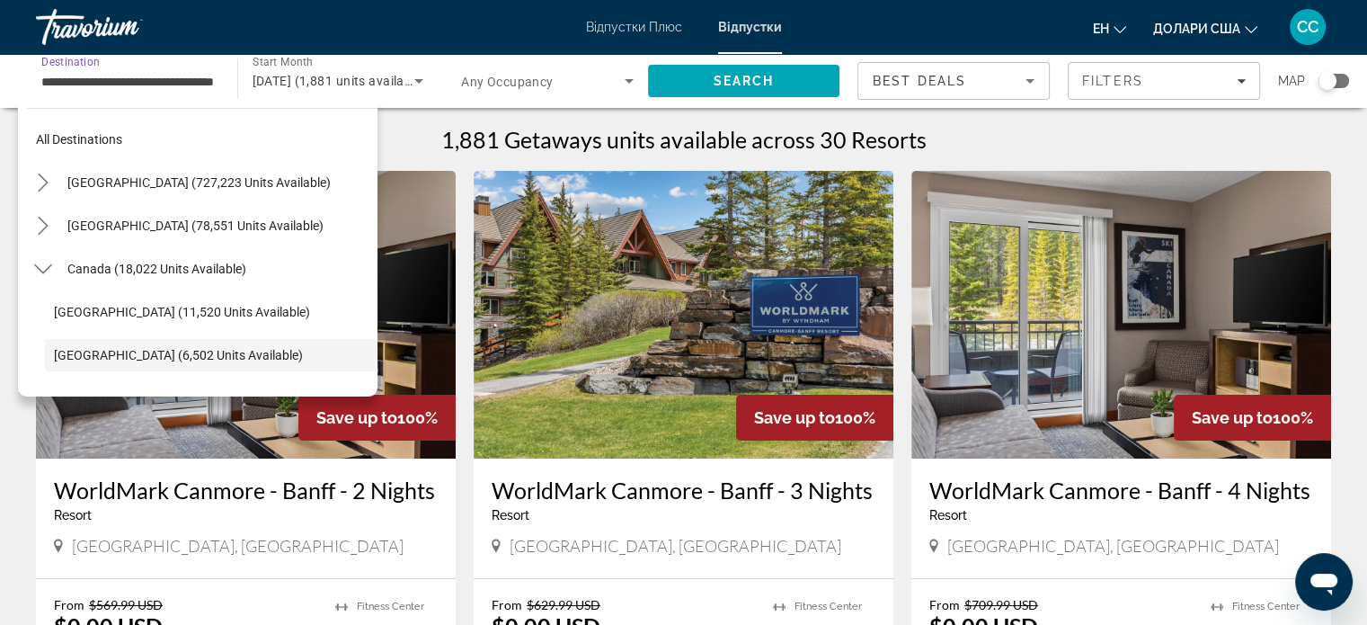
scroll to position [107, 0]
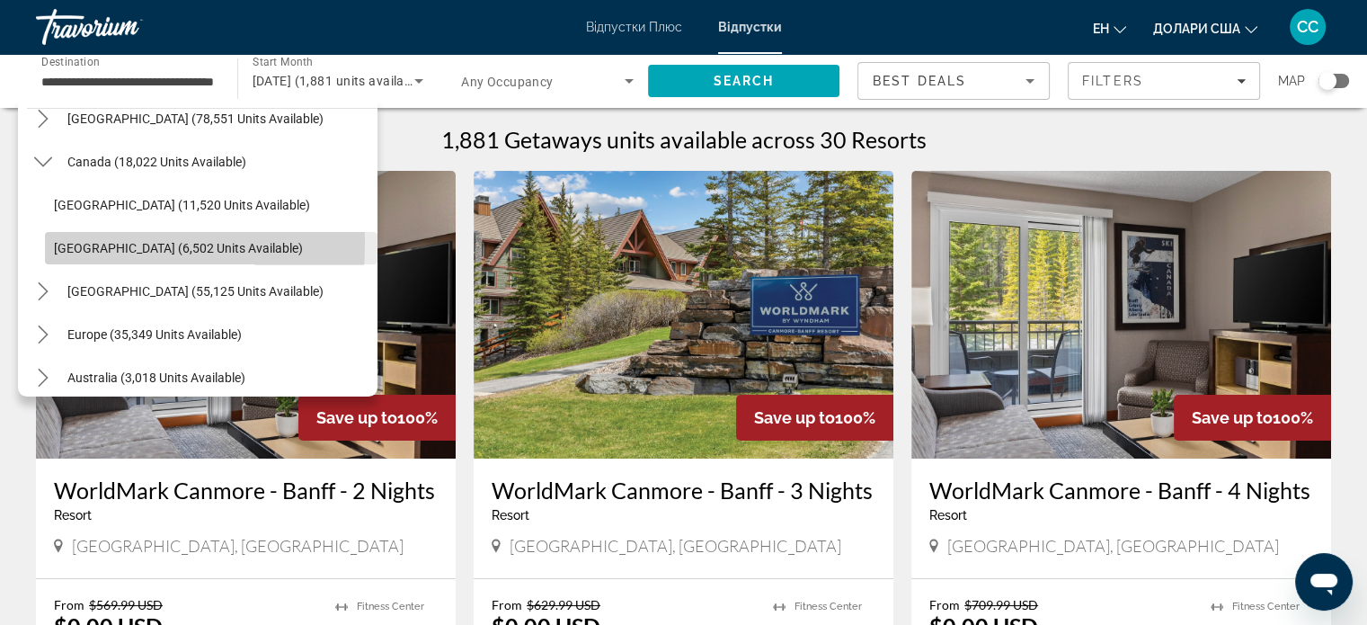
click at [81, 244] on span "Western Canada (6,502 units available)" at bounding box center [178, 248] width 249 height 14
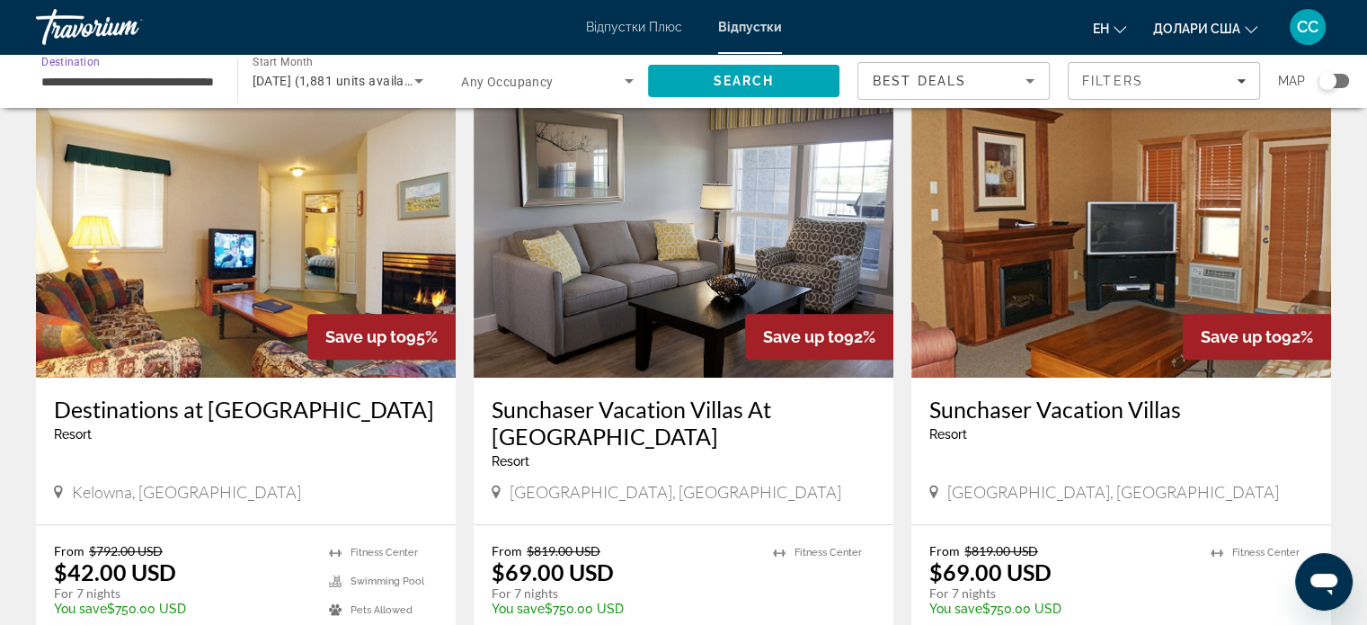
scroll to position [719, 0]
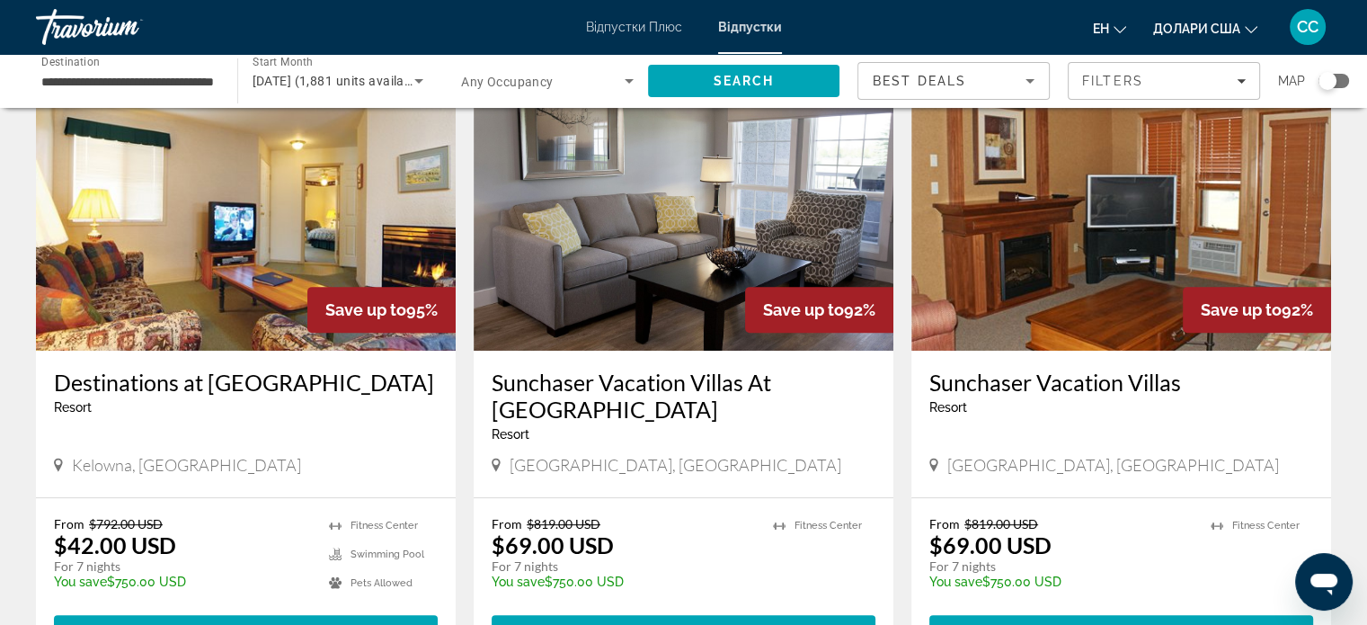
click at [1128, 377] on h3 "Sunchaser Vacation Villas" at bounding box center [1121, 382] width 384 height 27
